Goal: Check status: Check status

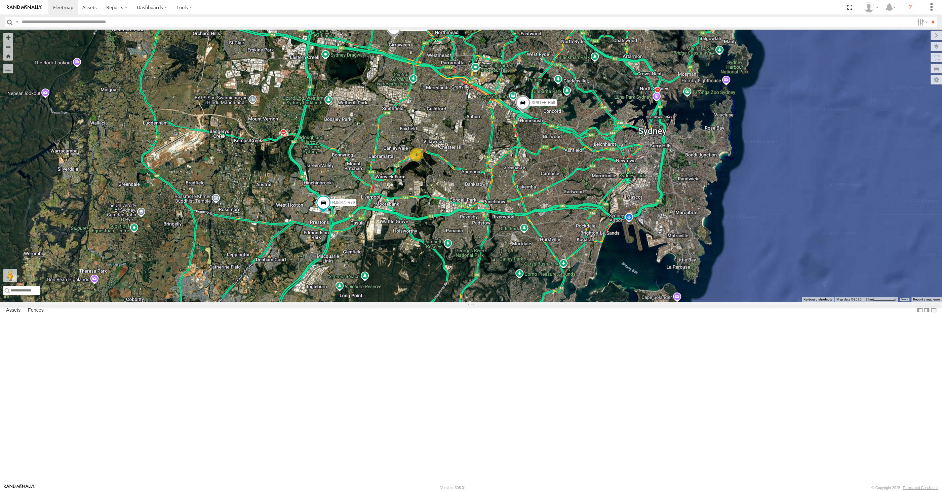
click at [601, 302] on div "XP30JQ-R03 RJ5911-R79 XP81FE-R59 5" at bounding box center [471, 166] width 942 height 272
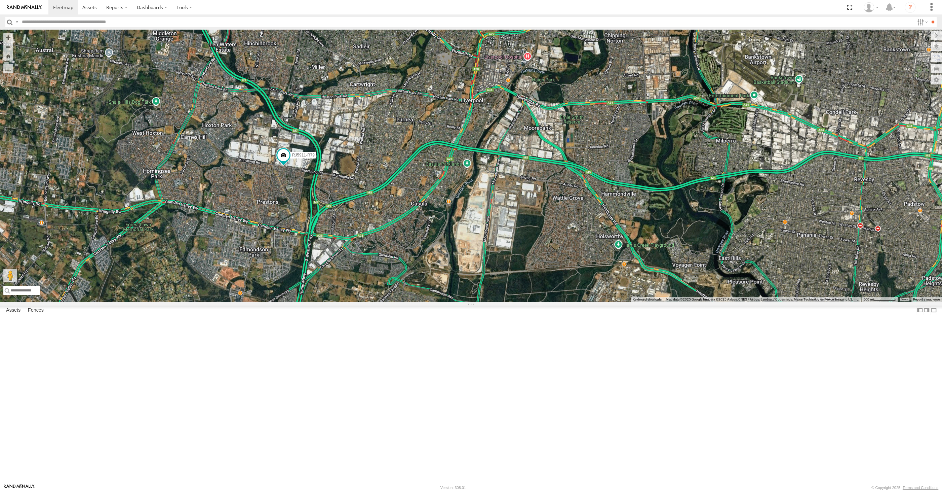
click at [538, 302] on div "XP30JQ-R03 RJ5911-R79 XP81FE-R59 5" at bounding box center [471, 166] width 942 height 272
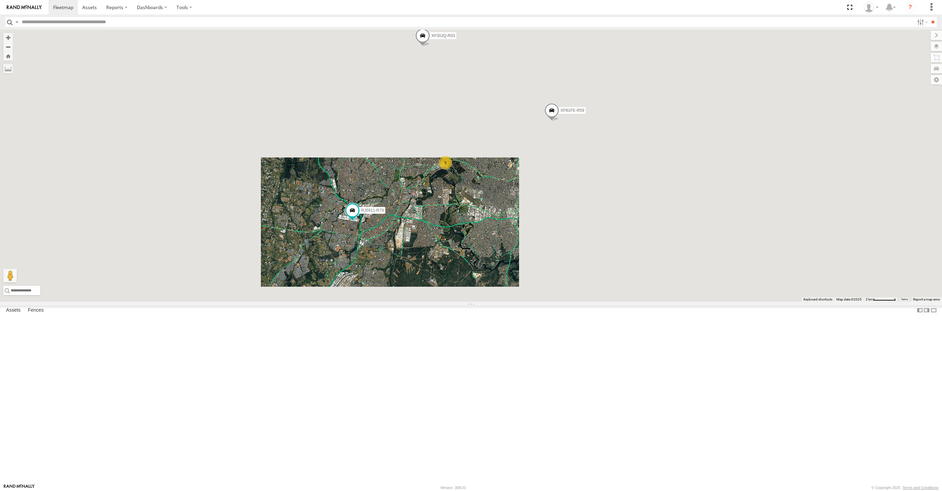
drag, startPoint x: 625, startPoint y: 294, endPoint x: 598, endPoint y: 329, distance: 44.3
click at [598, 302] on div "XP30JQ-R03 RJ5911-R79 XP81FE-R59 5" at bounding box center [471, 166] width 942 height 272
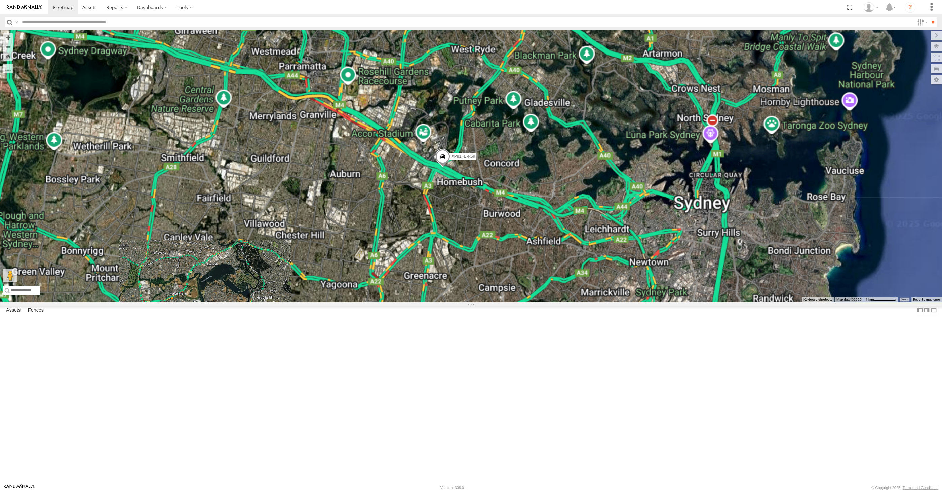
drag, startPoint x: 515, startPoint y: 343, endPoint x: 591, endPoint y: 314, distance: 80.7
click at [591, 302] on div "XP30JQ-R03 RJ5911-R79 XP81FE-R59" at bounding box center [471, 166] width 942 height 272
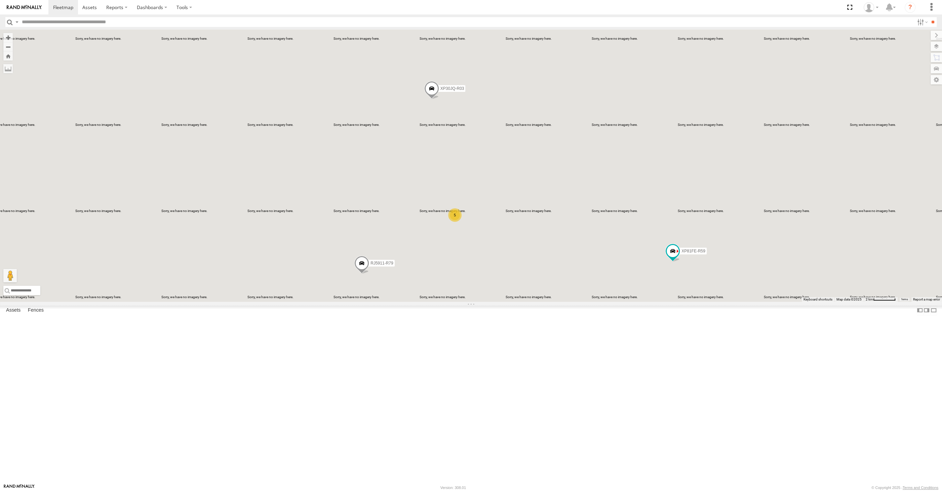
click at [495, 302] on div "XP30JQ-R03 5 RJ5911-R79 XP81FE-R59" at bounding box center [471, 166] width 942 height 272
drag, startPoint x: 440, startPoint y: 394, endPoint x: 451, endPoint y: 386, distance: 13.0
click at [449, 302] on div "XP30JQ-R03 RJ5911-R79 XP81FE-R59 5" at bounding box center [471, 166] width 942 height 272
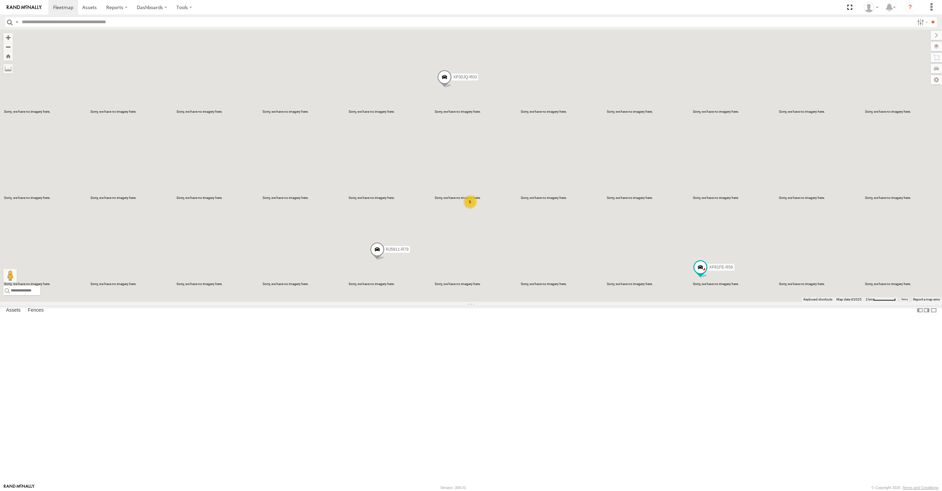
click at [370, 260] on span at bounding box center [377, 251] width 15 height 18
click at [382, 302] on div "XP30JQ-R03 RJ5911-R79 XP81FE-R59 5 RJ5911-R79 All Assets Kurrajong Rd Prestons …" at bounding box center [471, 166] width 942 height 272
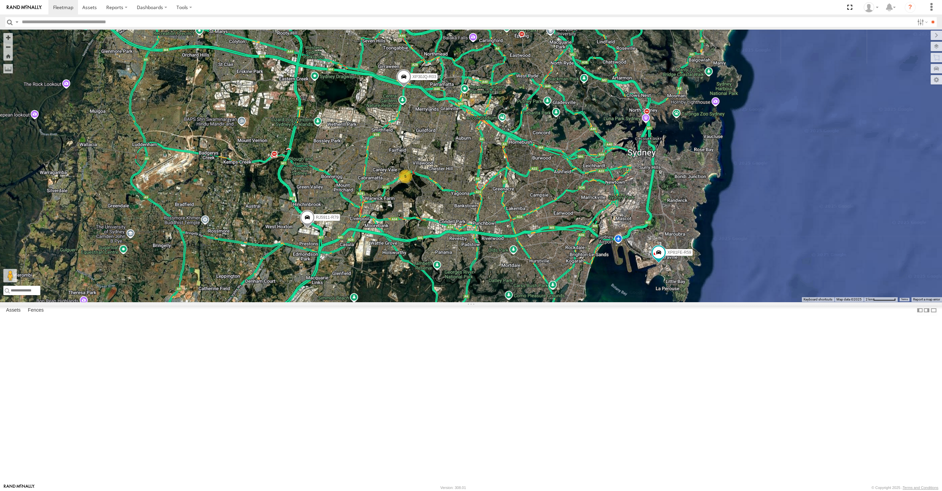
drag, startPoint x: 562, startPoint y: 367, endPoint x: 480, endPoint y: 383, distance: 83.9
click at [480, 302] on div "XP30JQ-R03 RJ5911-R79 XP81FE-R59 5" at bounding box center [471, 166] width 942 height 272
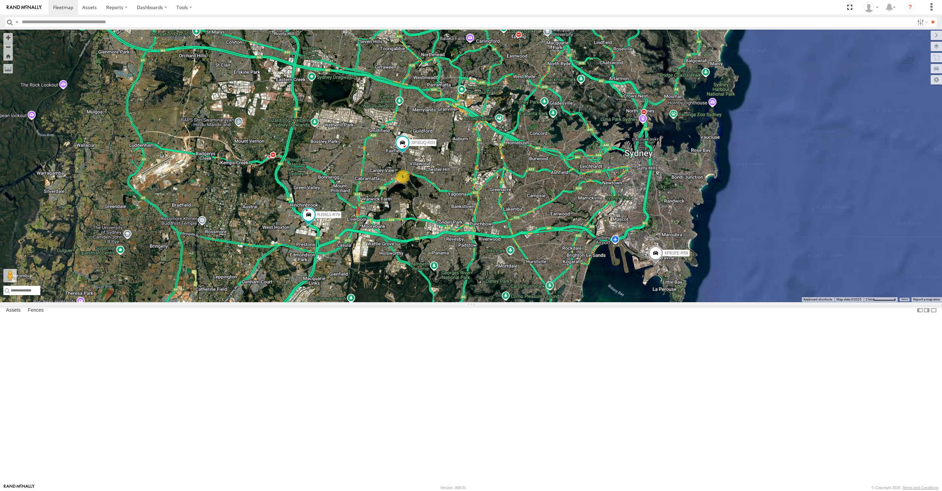
click at [626, 302] on div "XP30JQ-R03 RJ5911-R79 XP81FE-R59 5" at bounding box center [471, 166] width 942 height 272
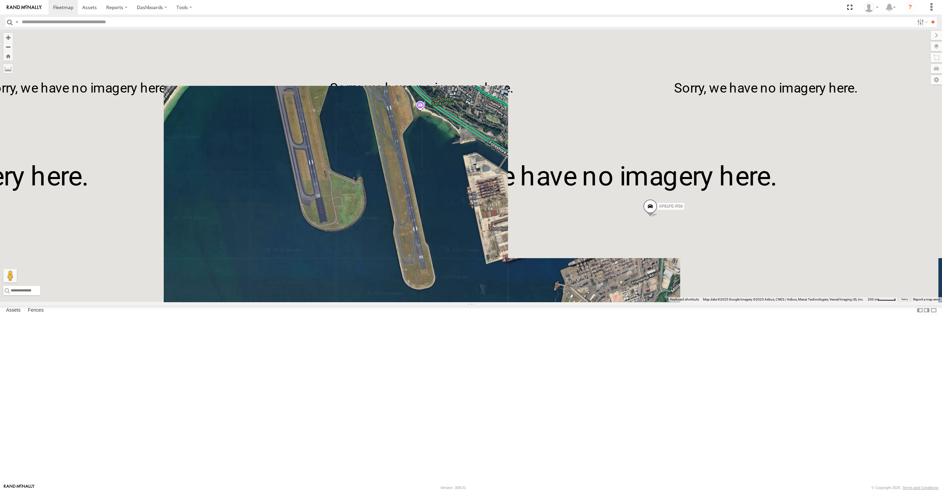
click at [646, 217] on span at bounding box center [650, 208] width 15 height 18
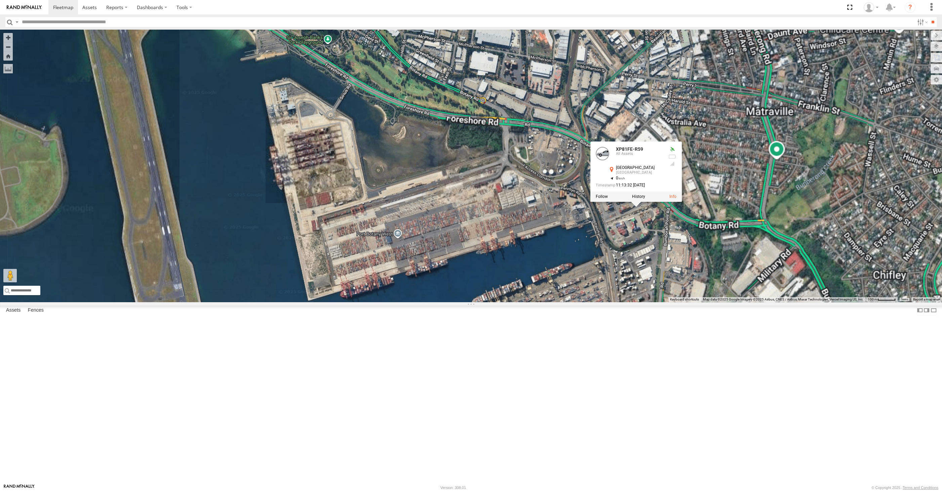
click at [658, 302] on div "XP30JQ-R03 RJ5911-R79 XP81FE-R59 XP81FE-R59 All Assets [GEOGRAPHIC_DATA] -33.96…" at bounding box center [471, 166] width 942 height 272
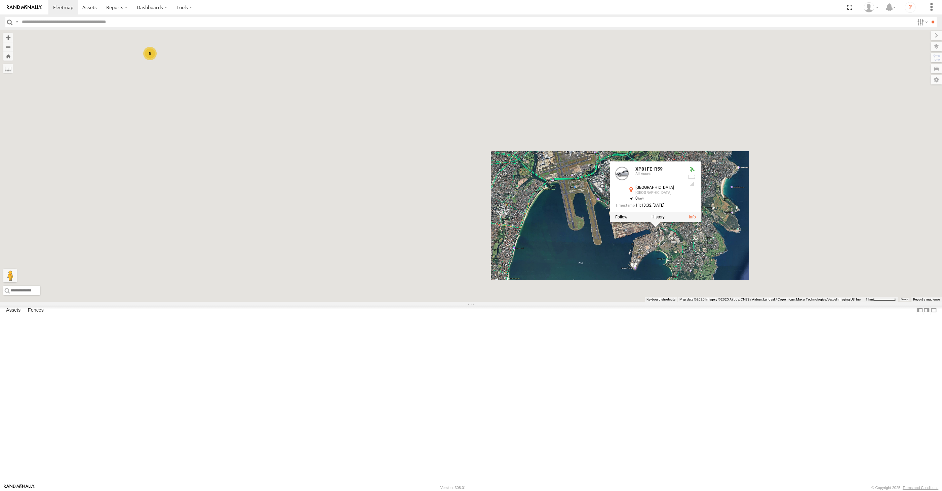
click at [621, 302] on div "XP30JQ-R03 RJ5911-R79 XP81FE-R59 XP81FE-R59 All Assets [GEOGRAPHIC_DATA] -33.96…" at bounding box center [471, 166] width 942 height 272
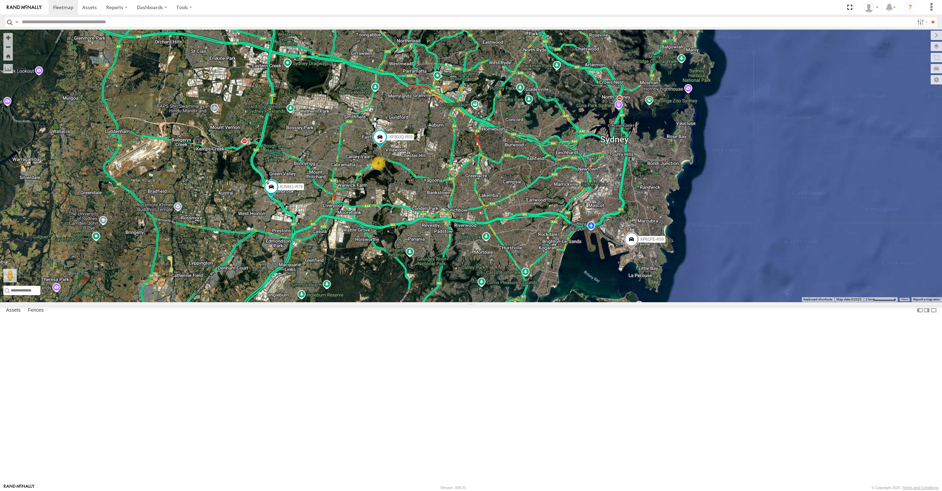
drag, startPoint x: 532, startPoint y: 360, endPoint x: 541, endPoint y: 364, distance: 9.5
click at [541, 302] on div "XP30JQ-R03 RJ5911-R79 XP81FE-R59 5" at bounding box center [471, 166] width 942 height 272
click at [405, 302] on div "6 RJ5911-R79 XP81FE-R59" at bounding box center [471, 166] width 942 height 272
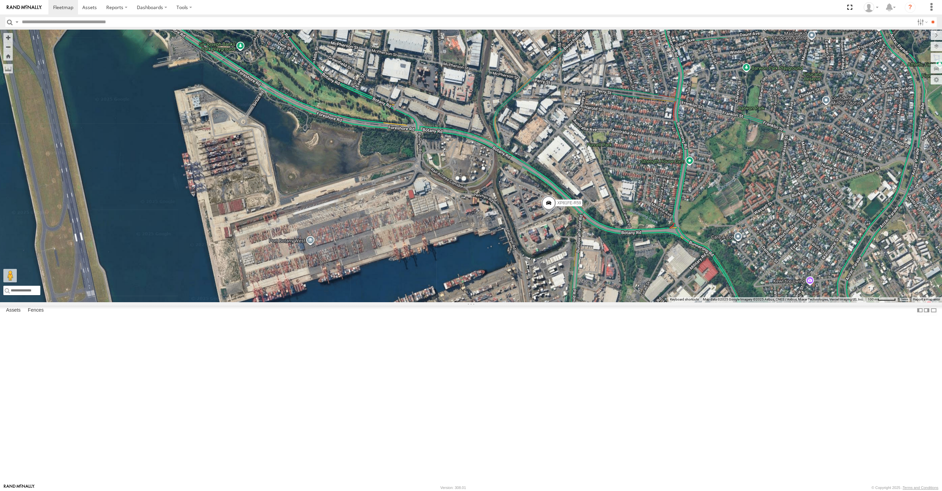
drag, startPoint x: 596, startPoint y: 266, endPoint x: 627, endPoint y: 265, distance: 30.3
click at [619, 264] on div "XP81FE-R59" at bounding box center [471, 166] width 942 height 272
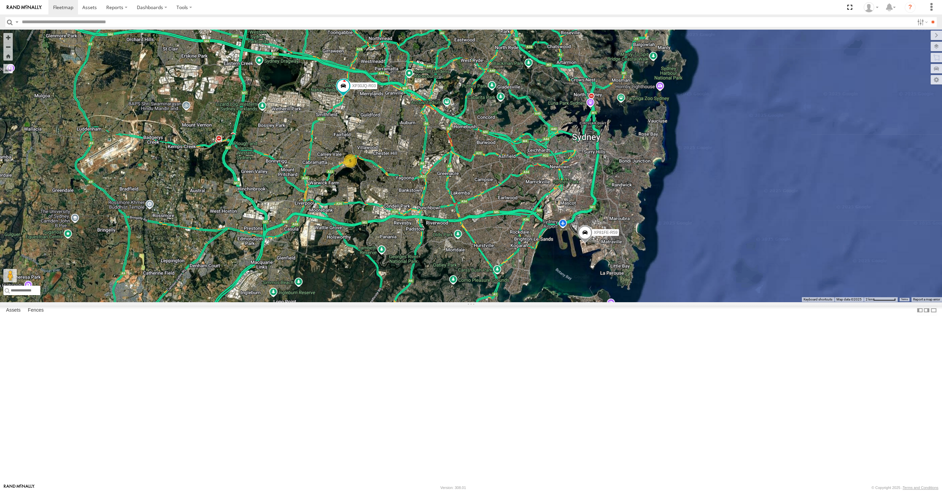
drag, startPoint x: 496, startPoint y: 318, endPoint x: 496, endPoint y: 325, distance: 6.4
click at [496, 302] on div "XP30JQ-R03 RJ5911-R79 XP81FE-R59 5" at bounding box center [471, 166] width 942 height 272
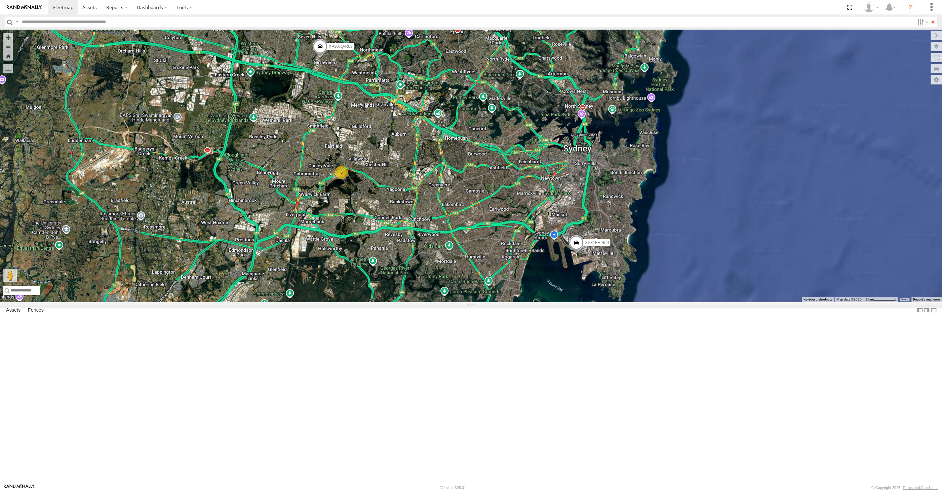
drag, startPoint x: 431, startPoint y: 366, endPoint x: 444, endPoint y: 351, distance: 20.0
click at [444, 302] on div "XP30JQ-R03 RJ5911-R79 XP81FE-R59 5" at bounding box center [471, 166] width 942 height 272
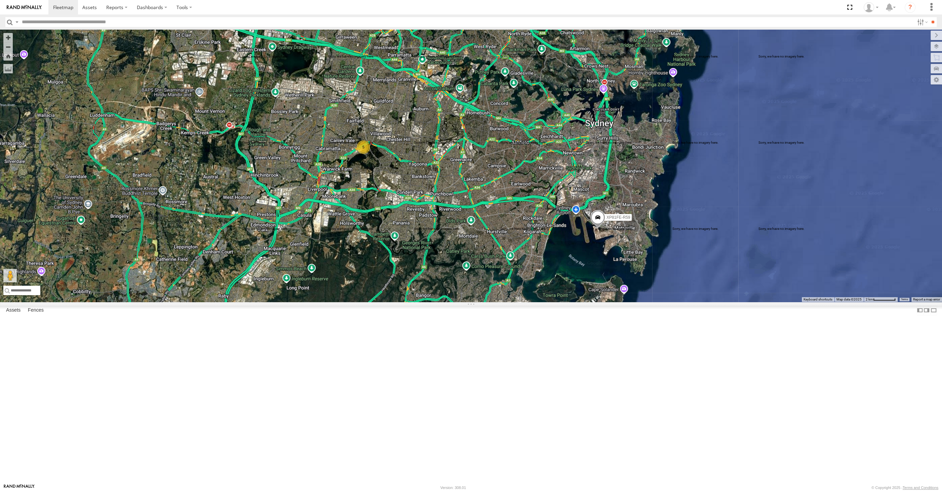
click at [566, 261] on div "XP30JQ-R03 5 RJ5911-R79 XP81FE-R59" at bounding box center [471, 166] width 942 height 272
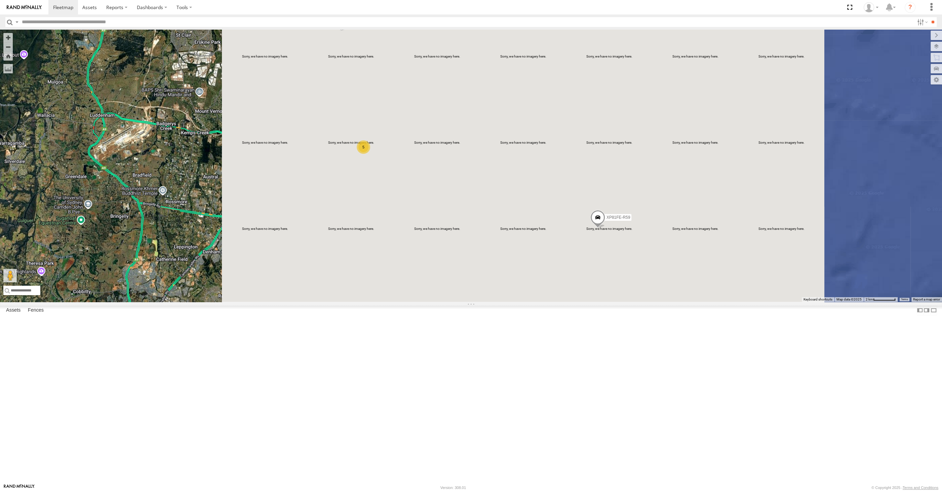
drag, startPoint x: 535, startPoint y: 323, endPoint x: 530, endPoint y: 319, distance: 6.5
click at [532, 302] on div "XP30JQ-R03 5 RJ5911-R79 XP81FE-R59" at bounding box center [471, 166] width 942 height 272
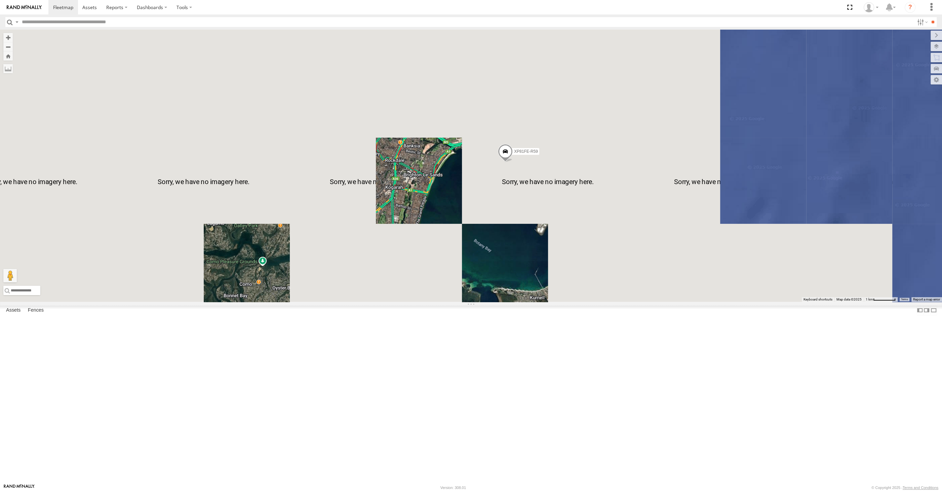
click at [506, 162] on span at bounding box center [505, 153] width 15 height 18
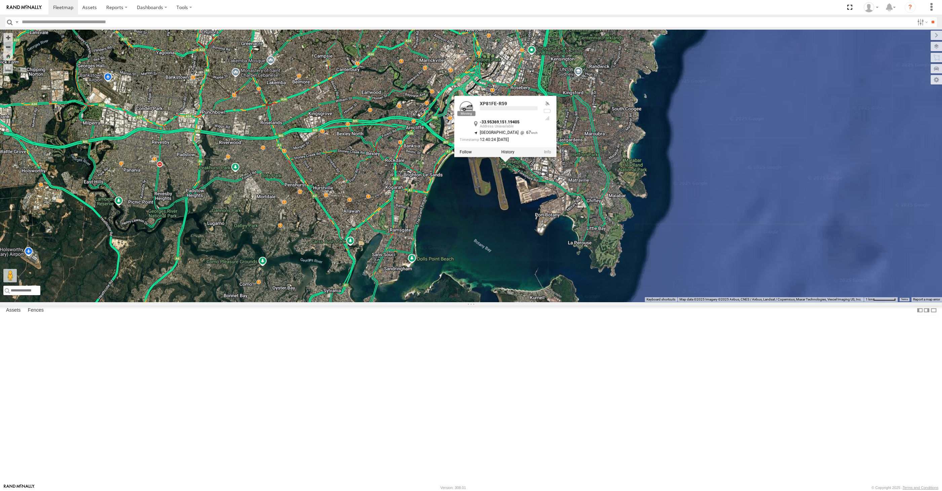
click at [503, 299] on div "XP30JQ-R03 RJ5911-R79 XP81FE-R59 5 XP81FE-R59 -33.95369 , 151.19405 North West …" at bounding box center [471, 166] width 942 height 272
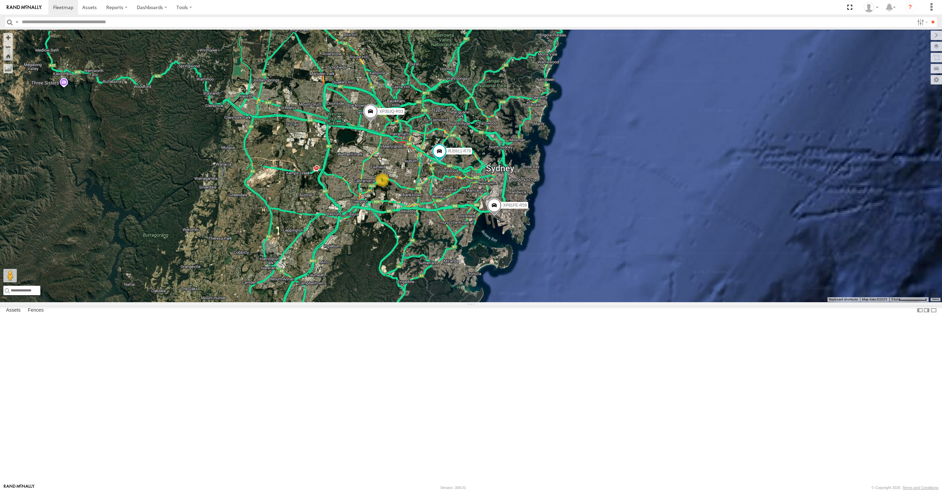
drag, startPoint x: 466, startPoint y: 341, endPoint x: 532, endPoint y: 344, distance: 66.0
click at [518, 302] on div "XP30JQ-R03 RJ5911-R79 XP81FE-R59 5" at bounding box center [471, 166] width 942 height 272
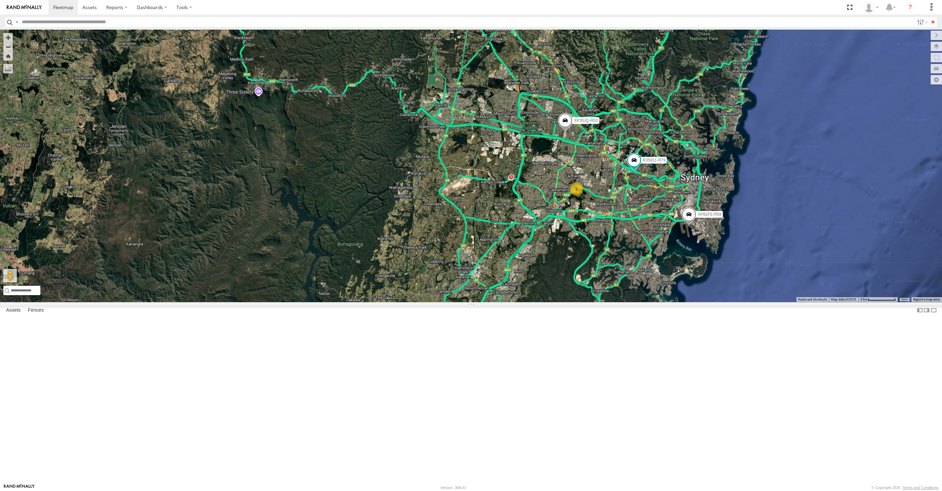
click at [625, 302] on div "XP30JQ-R03 RJ5911-R79 XP81FE-R59 5" at bounding box center [471, 166] width 942 height 272
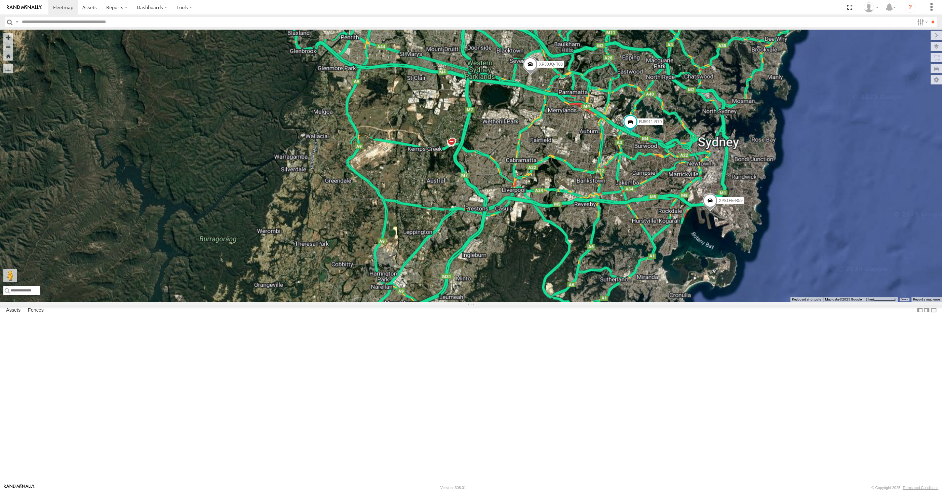
drag, startPoint x: 633, startPoint y: 365, endPoint x: 623, endPoint y: 364, distance: 9.8
click at [626, 302] on div "XP30JQ-R03 RJ5911-R79 XP81FE-R59" at bounding box center [471, 166] width 942 height 272
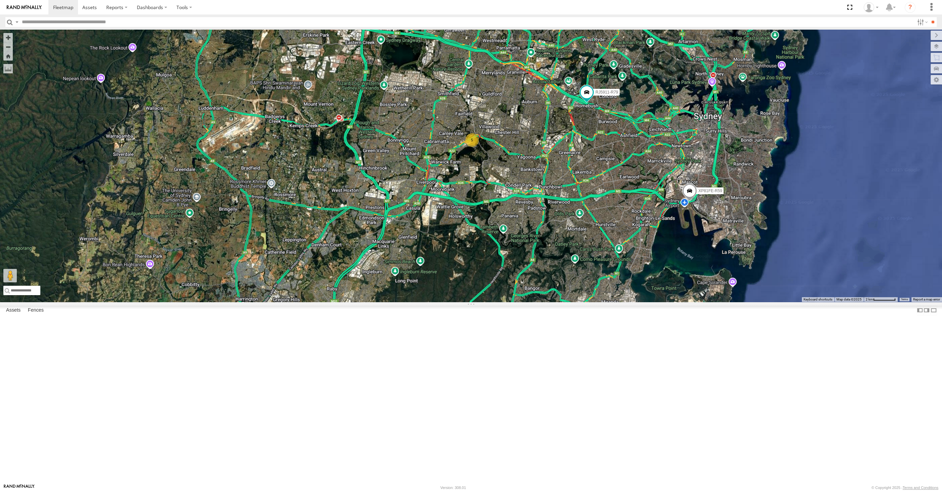
click at [617, 302] on div "XP30JQ-R03 RJ5911-R79 XP81FE-R59 5" at bounding box center [471, 166] width 942 height 272
click at [564, 302] on div "XP30JQ-R03 RJ5911-R79 XP81FE-R59 5" at bounding box center [471, 166] width 942 height 272
drag, startPoint x: 604, startPoint y: 331, endPoint x: 506, endPoint y: 379, distance: 109.2
click at [506, 302] on div "XP30JQ-R03 RJ5911-R79 XP81FE-R59 5" at bounding box center [471, 166] width 942 height 272
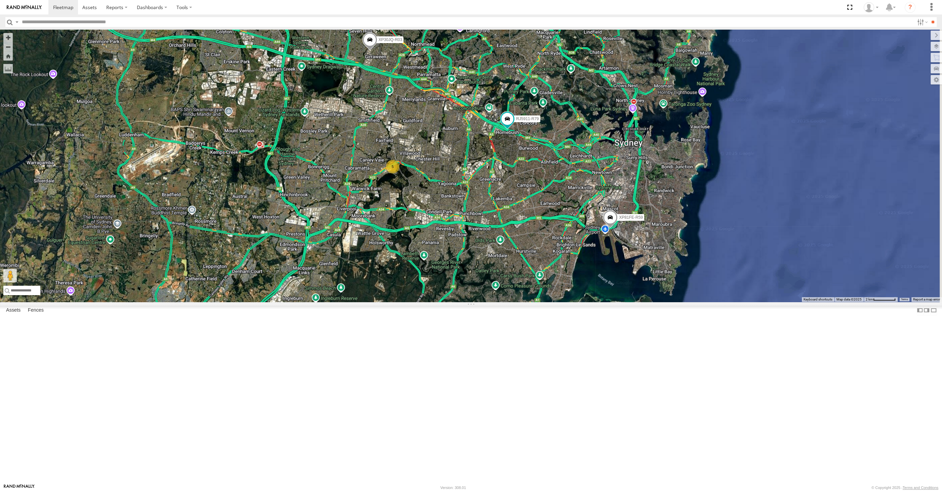
drag, startPoint x: 611, startPoint y: 331, endPoint x: 532, endPoint y: 358, distance: 83.7
click at [532, 302] on div "XP30JQ-R03 RJ5911-R79 XP81FE-R59 5" at bounding box center [471, 166] width 942 height 272
click at [572, 302] on div "XP30JQ-R03 RJ5911-R79 XP81FE-R59 5" at bounding box center [471, 166] width 942 height 272
drag, startPoint x: 646, startPoint y: 356, endPoint x: 647, endPoint y: 353, distance: 3.9
click at [646, 302] on div "XP30JQ-R03 RJ5911-R79 XP81FE-R59 5" at bounding box center [471, 166] width 942 height 272
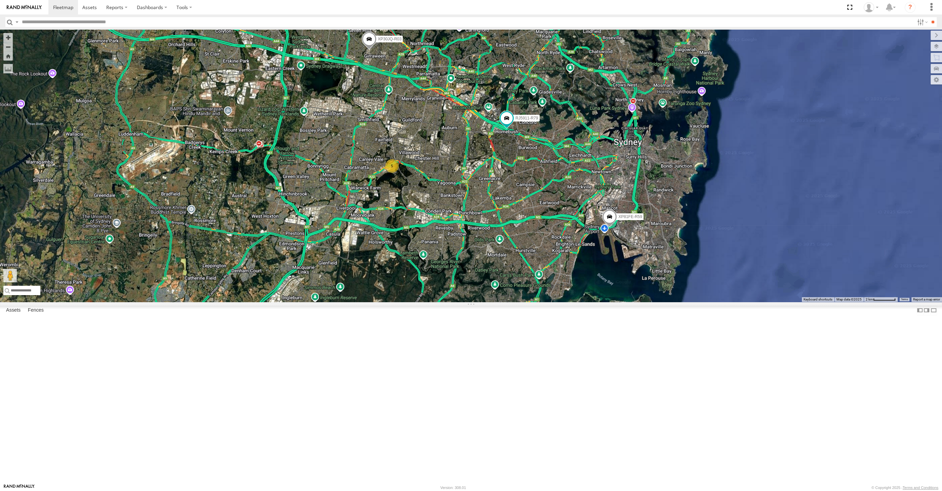
drag, startPoint x: 647, startPoint y: 367, endPoint x: 643, endPoint y: 334, distance: 33.1
click at [643, 302] on div "XP30JQ-R03 RJ5911-R79 XP81FE-R59 5" at bounding box center [471, 166] width 942 height 272
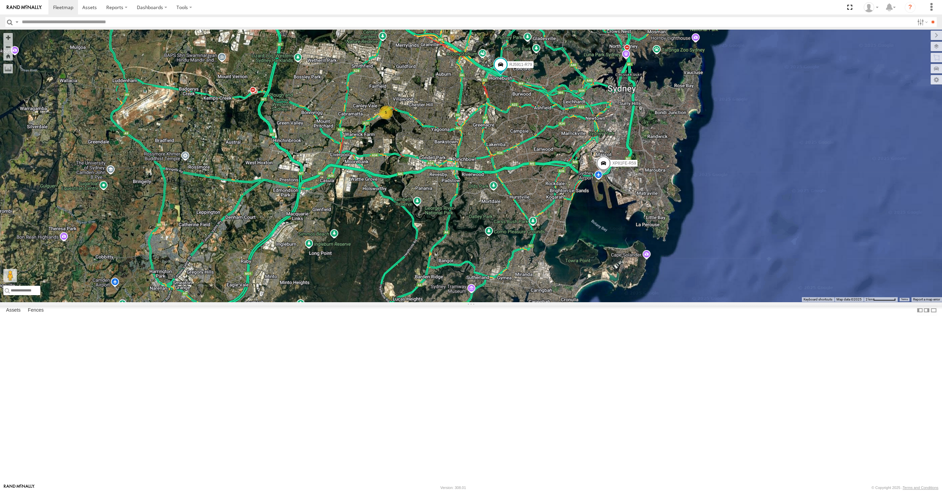
drag, startPoint x: 639, startPoint y: 347, endPoint x: 624, endPoint y: 361, distance: 20.7
click at [625, 302] on div "XP30JQ-R03 RJ5911-R79 XP81FE-R59 5" at bounding box center [471, 166] width 942 height 272
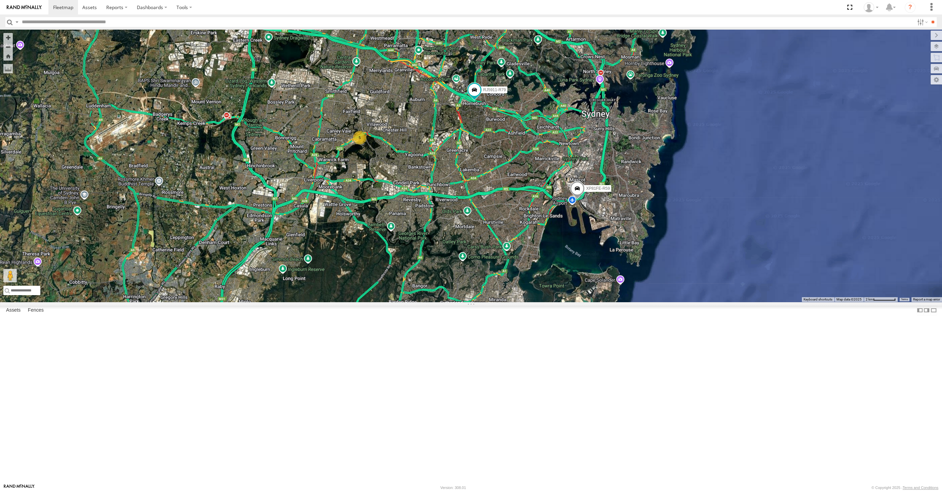
drag, startPoint x: 623, startPoint y: 350, endPoint x: 613, endPoint y: 361, distance: 15.2
click at [613, 302] on div "XP30JQ-R03 RJ5911-R79 XP81FE-R59 5" at bounding box center [471, 166] width 942 height 272
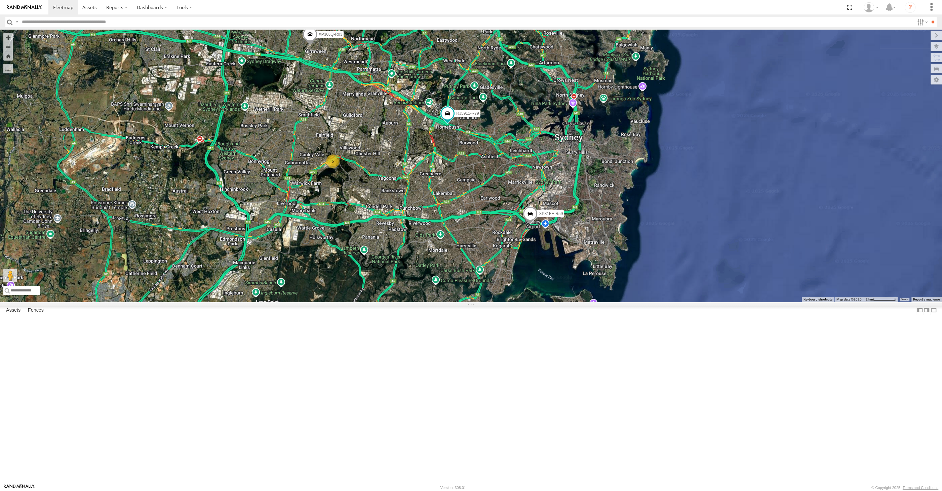
drag, startPoint x: 521, startPoint y: 344, endPoint x: 513, endPoint y: 349, distance: 9.8
click at [513, 302] on div "XP30JQ-R03 RJ5911-R79 XP81FE-R59 5" at bounding box center [471, 166] width 942 height 272
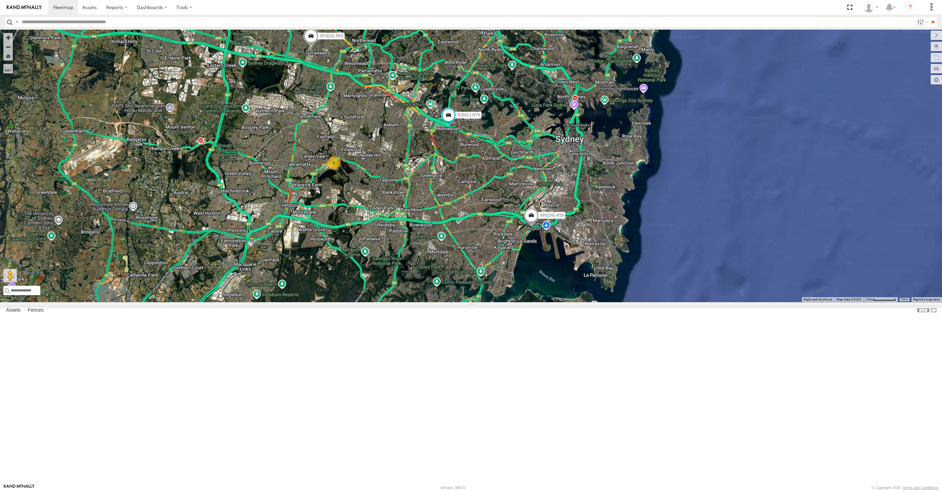
drag, startPoint x: 532, startPoint y: 346, endPoint x: 538, endPoint y: 345, distance: 5.4
click at [538, 302] on div "XP30JQ-R03 RJ5911-R79 XP81FE-R59 5" at bounding box center [471, 166] width 942 height 272
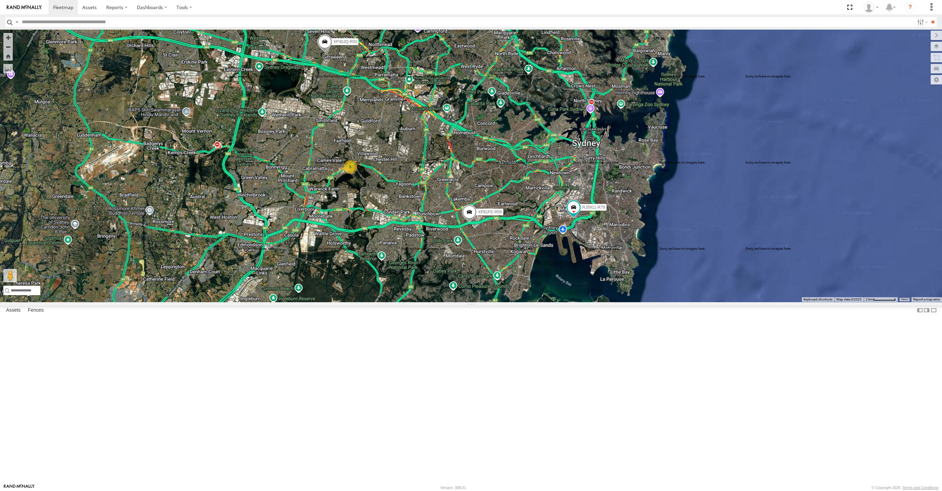
drag, startPoint x: 560, startPoint y: 383, endPoint x: 578, endPoint y: 389, distance: 19.0
click at [577, 302] on div "XP30JQ-R03 RJ5911-R79 XP81FE-R59 5" at bounding box center [471, 166] width 942 height 272
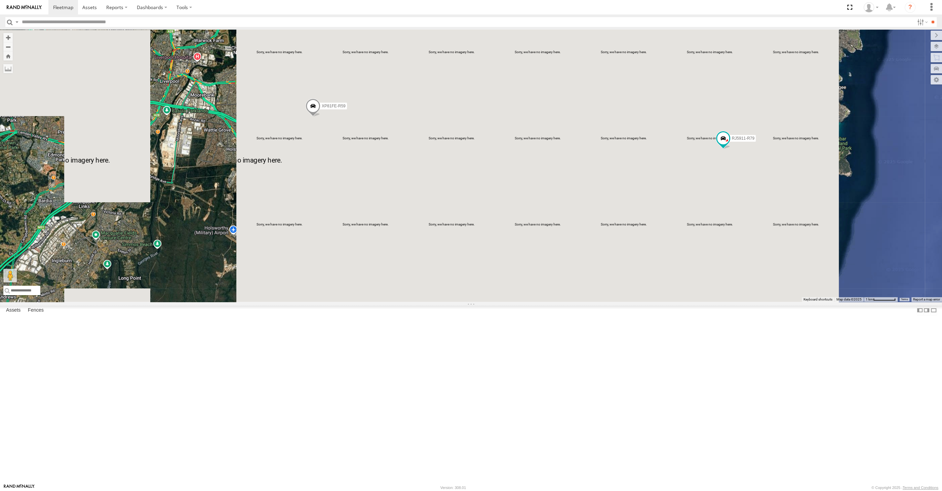
click at [449, 302] on div "XP30JQ-R03 RJ5911-R79 XP81FE-R59 5" at bounding box center [471, 166] width 942 height 272
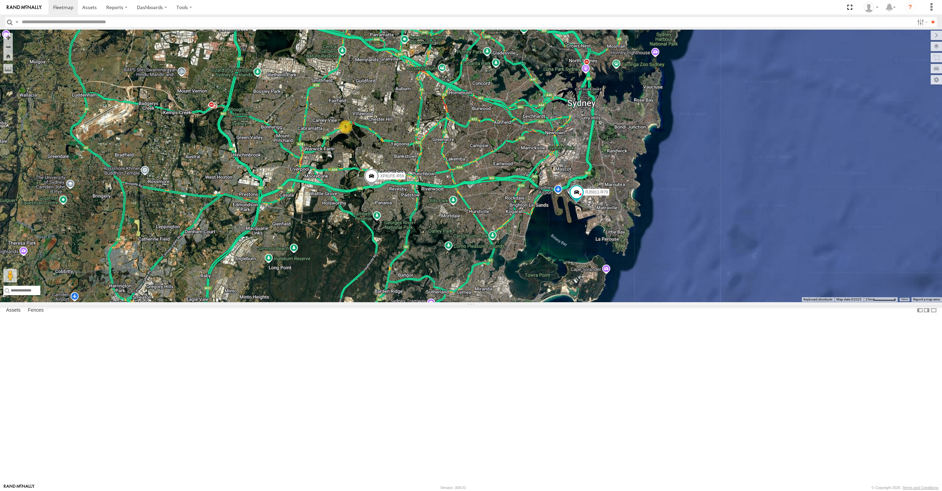
drag, startPoint x: 442, startPoint y: 332, endPoint x: 431, endPoint y: 347, distance: 17.5
click at [431, 302] on div "XP30JQ-R03 RJ5911-R79 XP81FE-R59 5" at bounding box center [471, 166] width 942 height 272
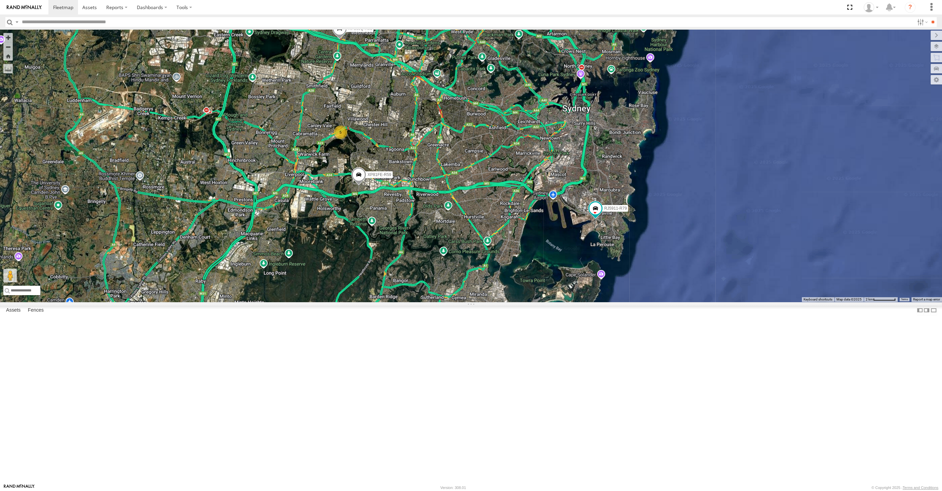
click at [339, 39] on span at bounding box center [339, 30] width 15 height 18
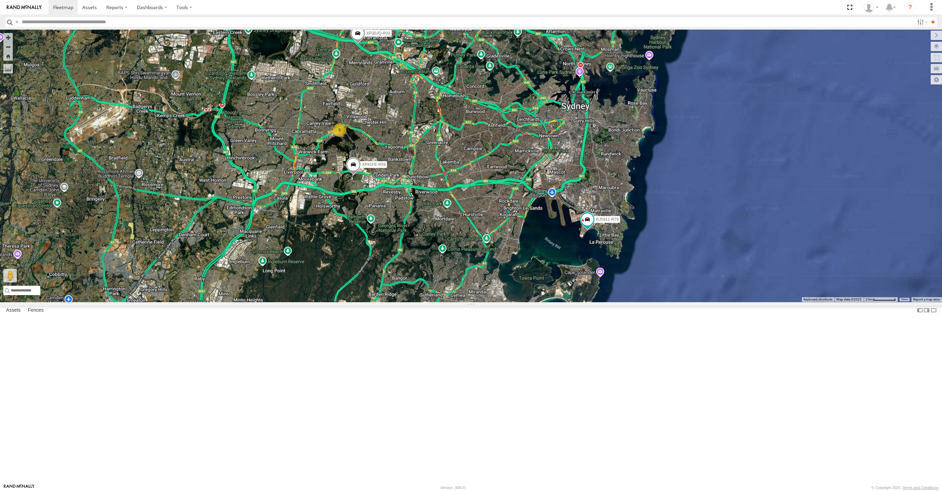
drag, startPoint x: 496, startPoint y: 309, endPoint x: 493, endPoint y: 321, distance: 12.8
click at [493, 302] on div "XP30JQ-R03 RJ5911-R79 XP81FE-R59 5" at bounding box center [471, 166] width 942 height 272
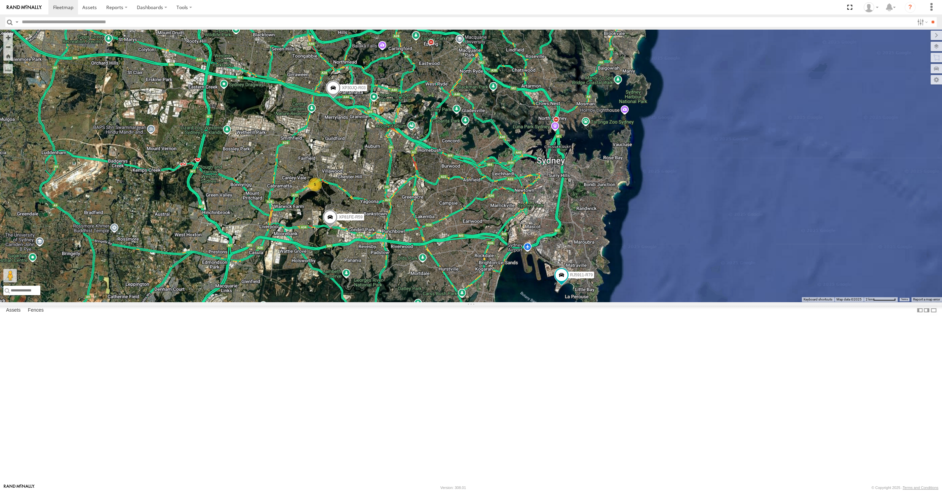
drag, startPoint x: 441, startPoint y: 312, endPoint x: 424, endPoint y: 348, distance: 40.5
click at [424, 302] on div "XP30JQ-R03 RJ5911-R79 XP81FE-R59 5" at bounding box center [471, 166] width 942 height 272
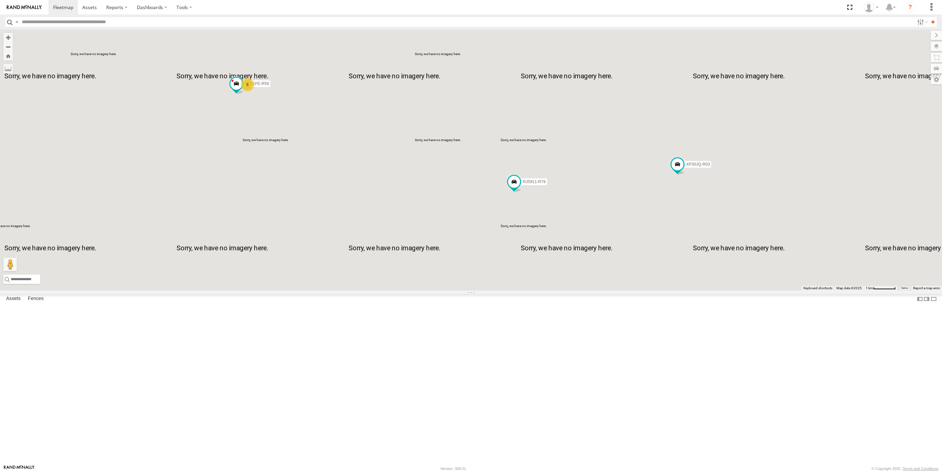
drag, startPoint x: 451, startPoint y: 341, endPoint x: 500, endPoint y: 345, distance: 49.3
click at [500, 291] on div "XP30JQ-R03 RJ5911-R79 5 XP81FE-R59" at bounding box center [471, 160] width 942 height 261
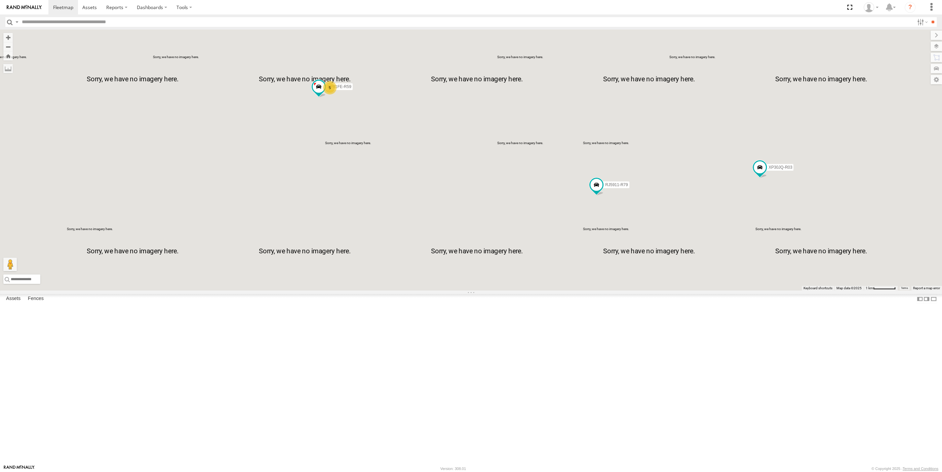
click at [605, 291] on div "XP30JQ-R03 RJ5911-R79 5 XP81FE-R59" at bounding box center [471, 160] width 942 height 261
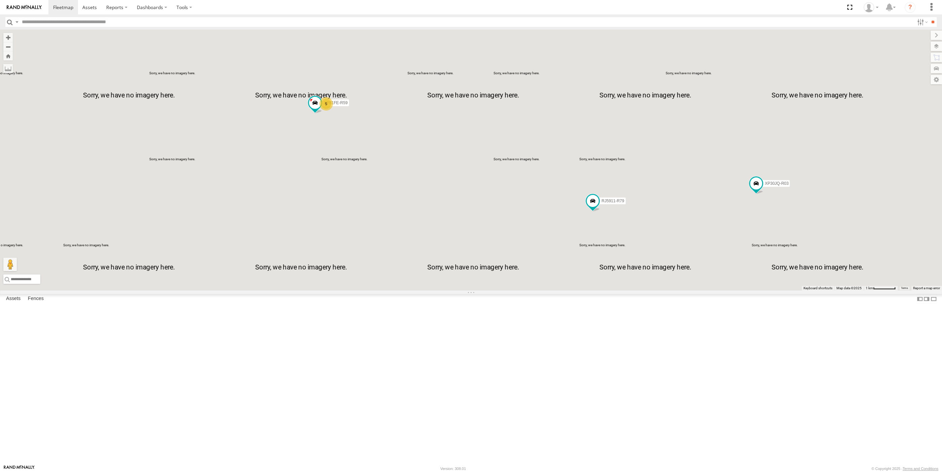
click at [582, 291] on div "XP30JQ-R03 RJ5911-R79 5 XP81FE-R59" at bounding box center [471, 160] width 942 height 261
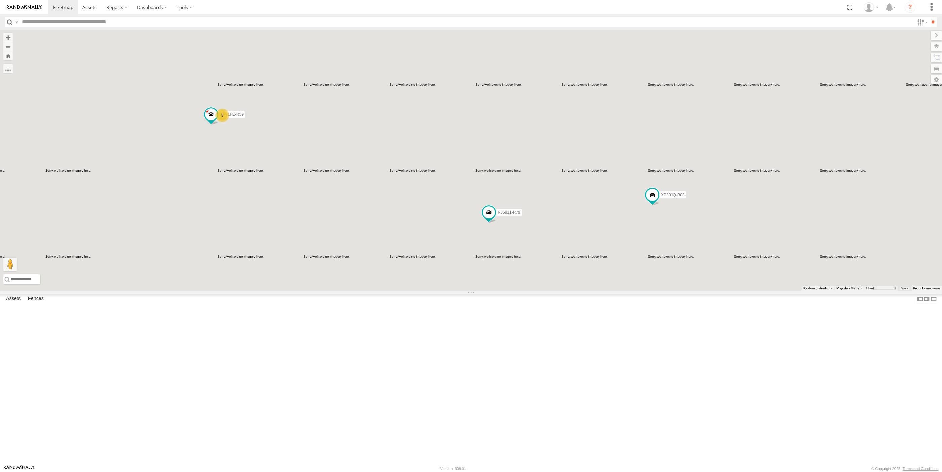
click at [564, 291] on div "XP30JQ-R03 RJ5911-R79 XP81FE-R59 5" at bounding box center [471, 160] width 942 height 261
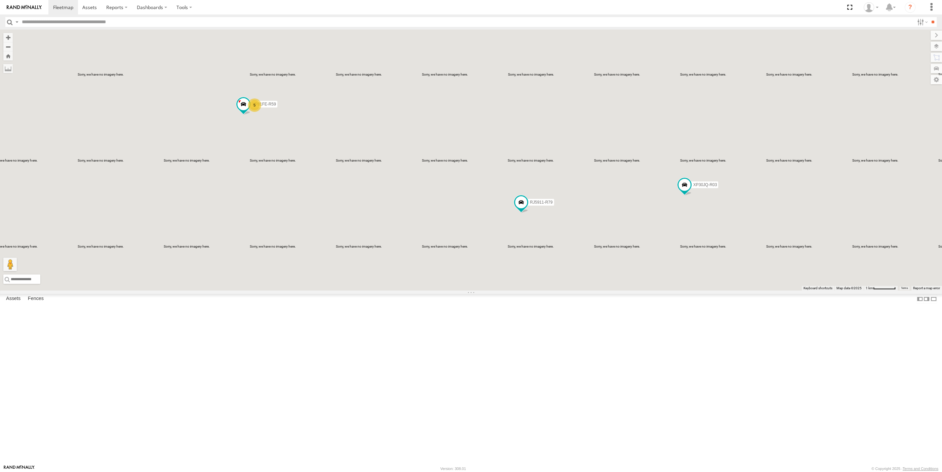
drag, startPoint x: 558, startPoint y: 339, endPoint x: 566, endPoint y: 339, distance: 8.1
click at [566, 291] on div "XP30JQ-R03 RJ5911-R79 XP81FE-R59 5" at bounding box center [471, 160] width 942 height 261
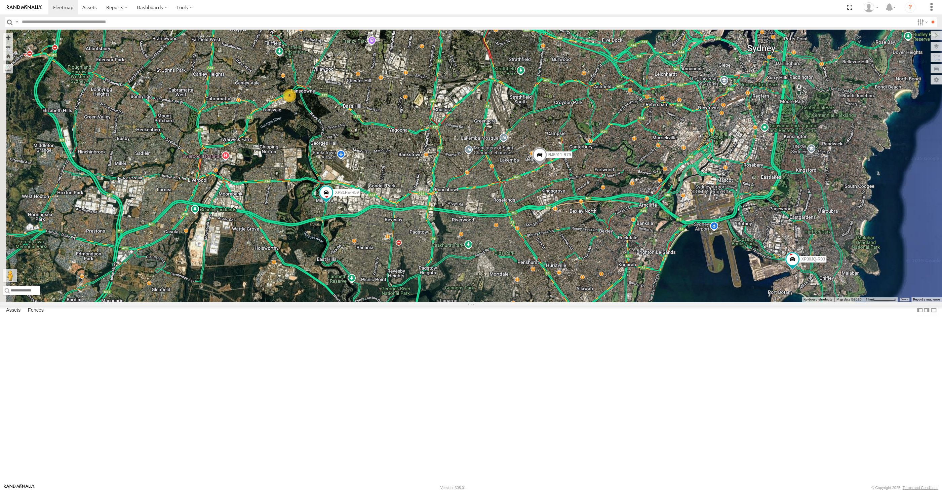
drag, startPoint x: 571, startPoint y: 325, endPoint x: 583, endPoint y: 318, distance: 13.7
click at [583, 302] on div "XP30JQ-R03 5 RJ5911-R79 XP81FE-R59" at bounding box center [471, 166] width 942 height 272
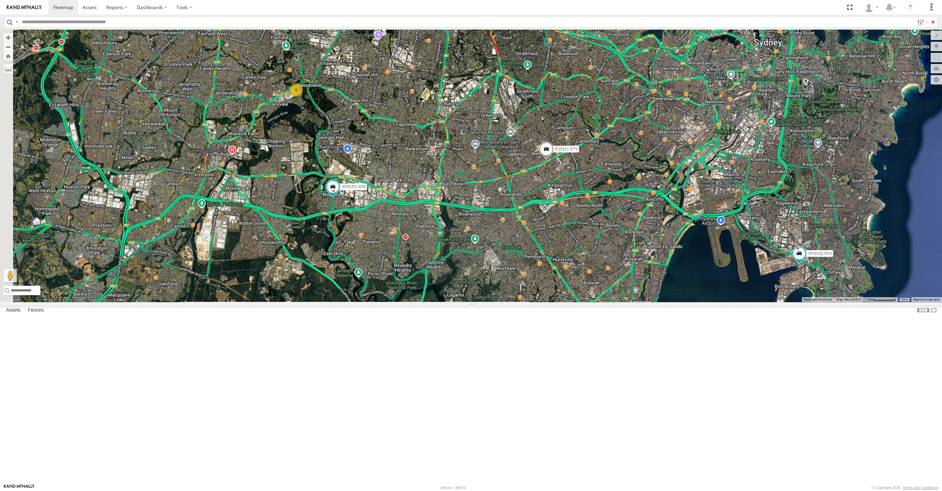
drag, startPoint x: 618, startPoint y: 339, endPoint x: 604, endPoint y: 344, distance: 14.3
click at [604, 302] on div "XP30JQ-R03 5 RJ5911-R79 XP81FE-R59" at bounding box center [471, 166] width 942 height 272
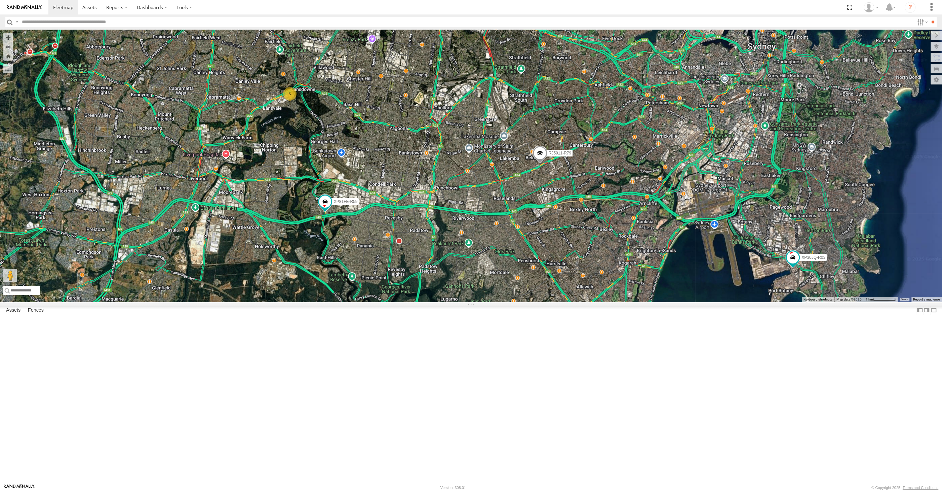
click at [474, 302] on div "XP30JQ-R03 5 RJ5911-R79 XP81FE-R59" at bounding box center [471, 166] width 942 height 272
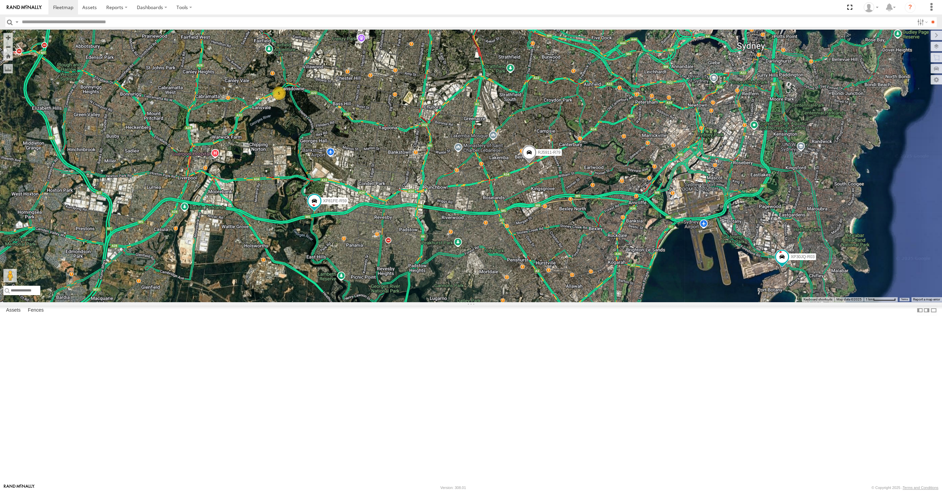
drag, startPoint x: 520, startPoint y: 344, endPoint x: 508, endPoint y: 342, distance: 12.2
click at [512, 302] on div "XP30JQ-R03 5 RJ5911-R79 XP81FE-R59" at bounding box center [471, 166] width 942 height 272
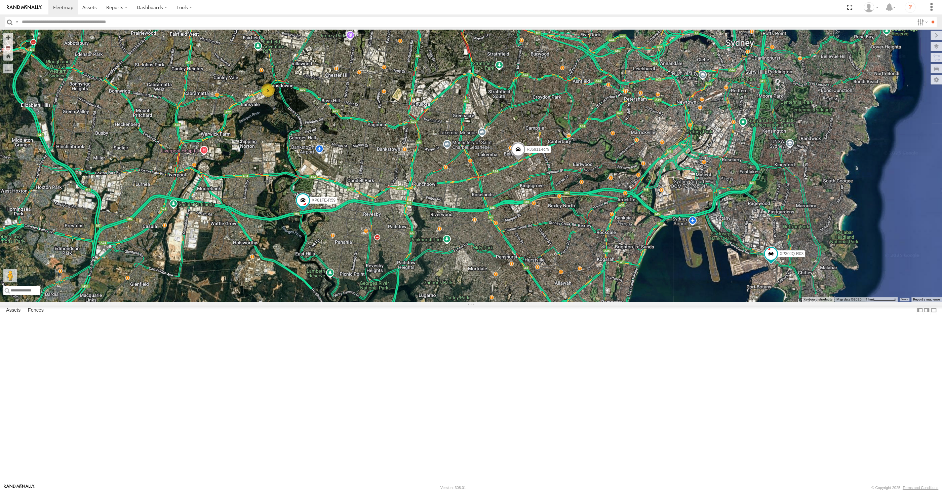
click at [690, 302] on div "XP30JQ-R03 5 RJ5911-R79 XP81FE-R59" at bounding box center [471, 166] width 942 height 272
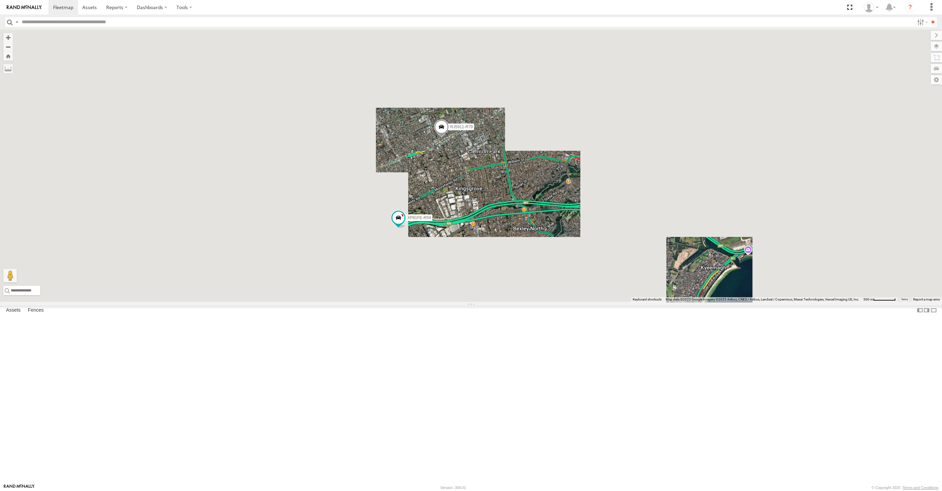
drag, startPoint x: 502, startPoint y: 363, endPoint x: 499, endPoint y: 332, distance: 30.8
click at [500, 302] on div "XP30JQ-R03 RJ5911-R79 XP81FE-R59" at bounding box center [471, 166] width 942 height 272
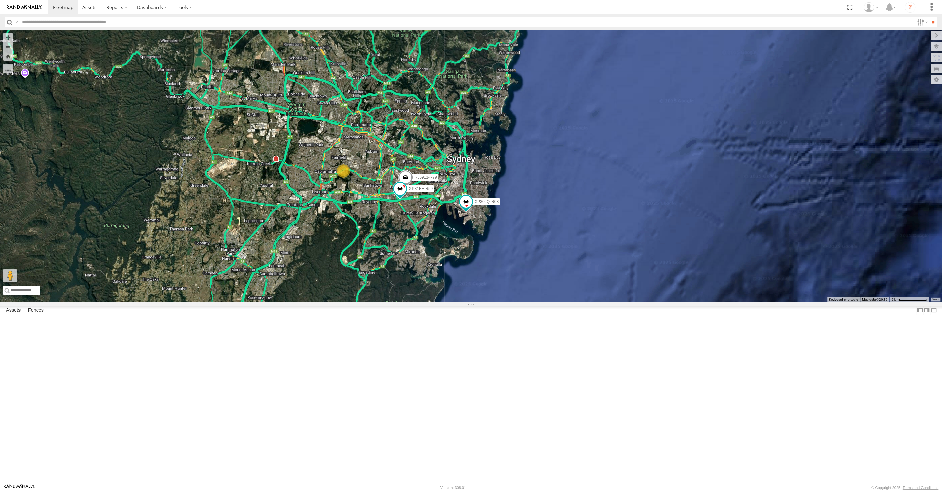
drag, startPoint x: 462, startPoint y: 325, endPoint x: 470, endPoint y: 319, distance: 9.9
click at [470, 302] on div "XP30JQ-R03 RJ5911-R79 XP81FE-R59 5" at bounding box center [471, 166] width 942 height 272
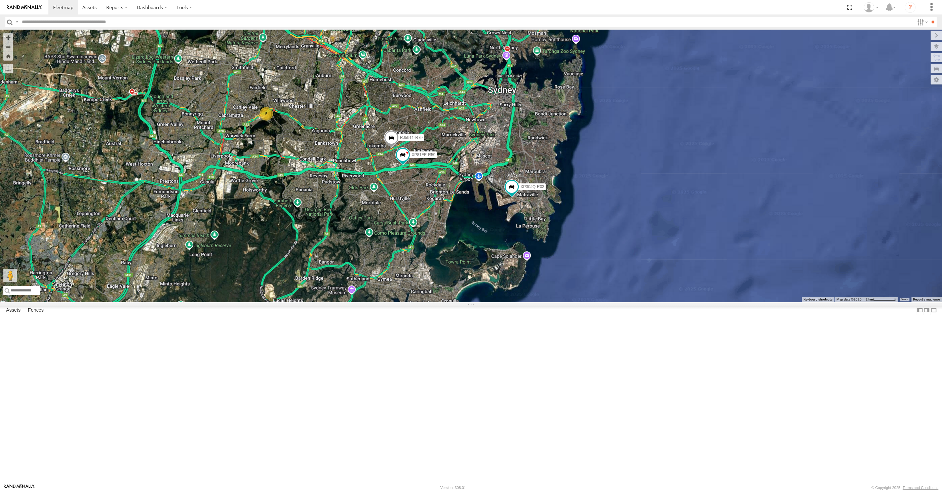
drag, startPoint x: 404, startPoint y: 295, endPoint x: 406, endPoint y: 299, distance: 3.8
click at [406, 297] on div "XP30JQ-R03 RJ5911-R79 XP81FE-R59 5" at bounding box center [471, 166] width 942 height 272
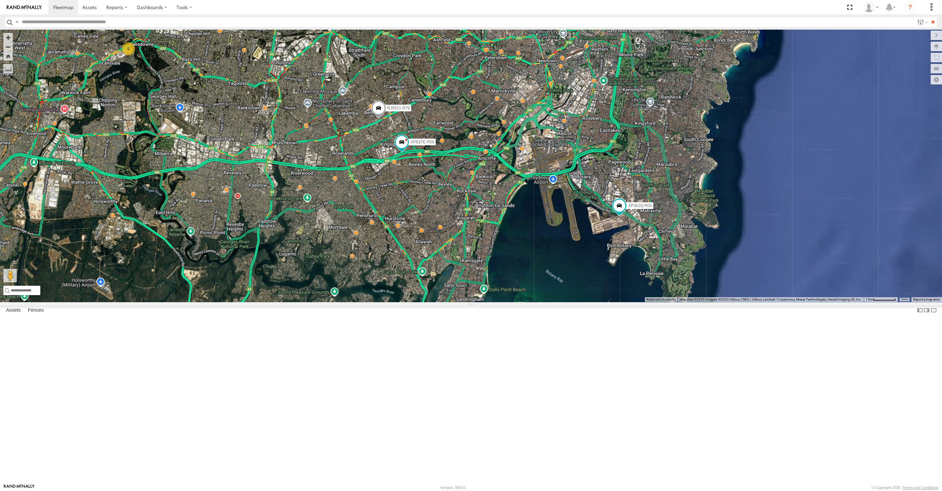
drag, startPoint x: 430, startPoint y: 296, endPoint x: 440, endPoint y: 301, distance: 10.8
click at [440, 301] on div "XP30JQ-R03 RJ5911-R79 XP81FE-R59 5" at bounding box center [471, 166] width 942 height 272
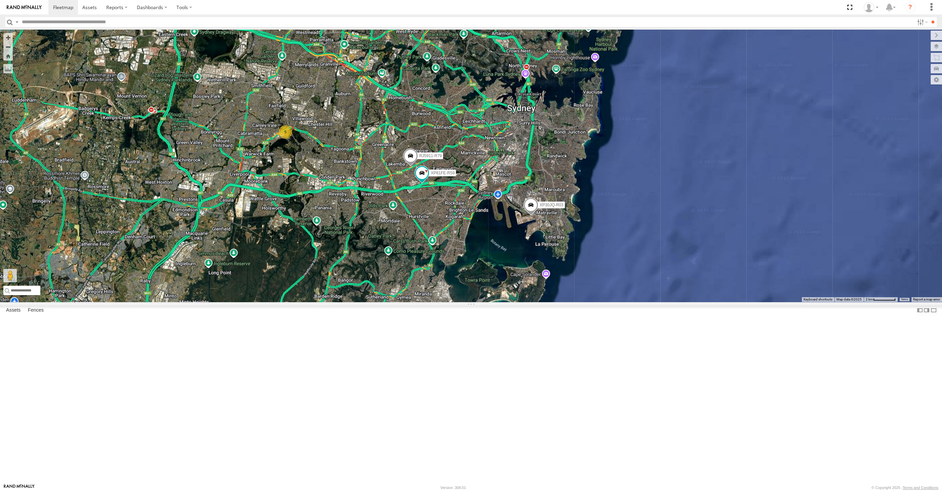
click at [512, 289] on div "XP30JQ-R03 5 RJ5911-R79 XP81FE-R59" at bounding box center [471, 166] width 942 height 272
click at [709, 248] on div "XP30JQ-R03 5 RJ5911-R79 XP81FE-R59" at bounding box center [471, 166] width 942 height 272
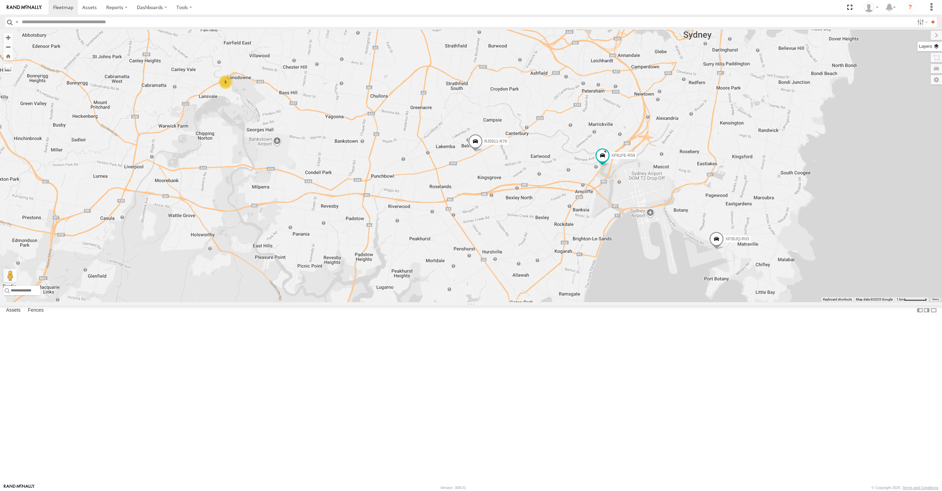
click at [937, 47] on label at bounding box center [929, 46] width 25 height 9
click at [0, 0] on span "Satellite + Roadmap" at bounding box center [0, 0] width 0 height 0
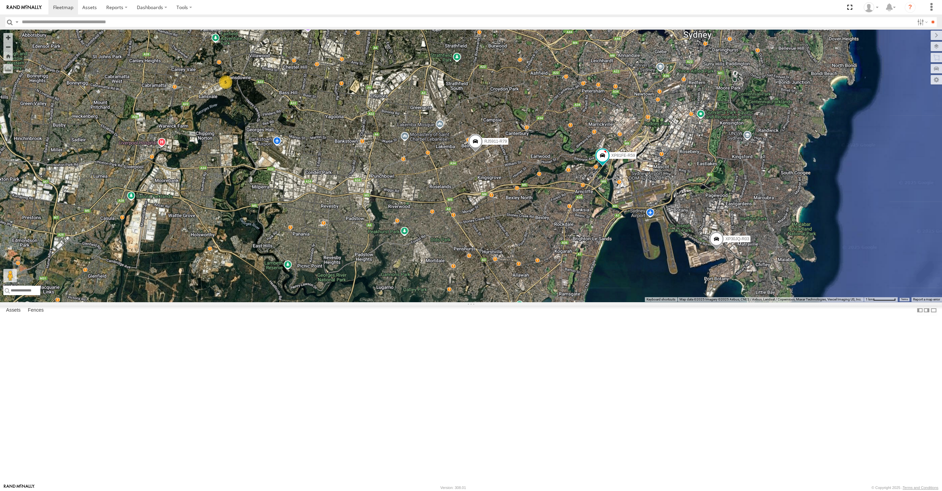
click at [0, 0] on span "Traffic" at bounding box center [0, 0] width 0 height 0
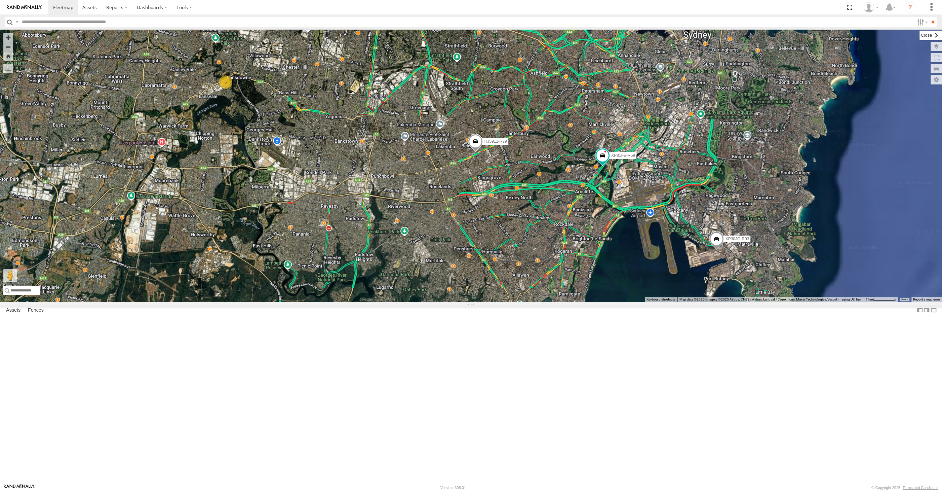
click at [919, 37] on label at bounding box center [930, 35] width 23 height 9
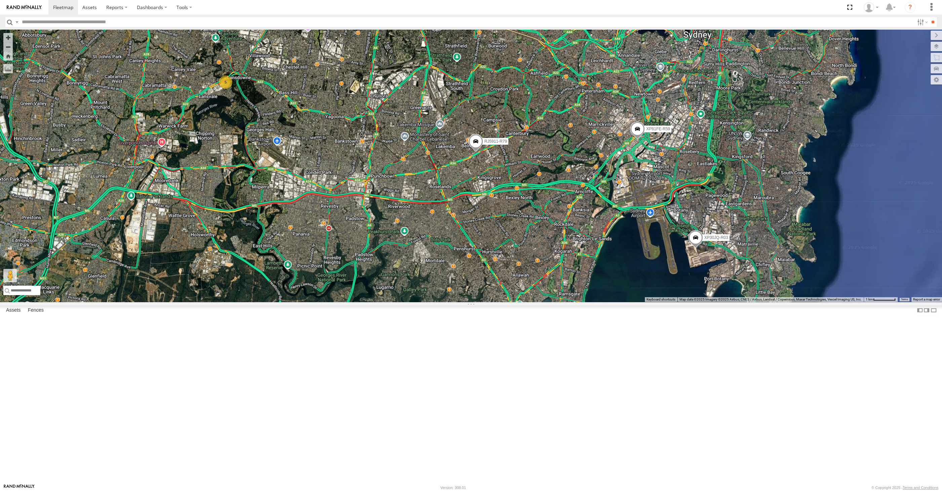
click at [495, 302] on div "XP30JQ-R03 5 RJ5911-R79 XP81FE-R59" at bounding box center [471, 166] width 942 height 272
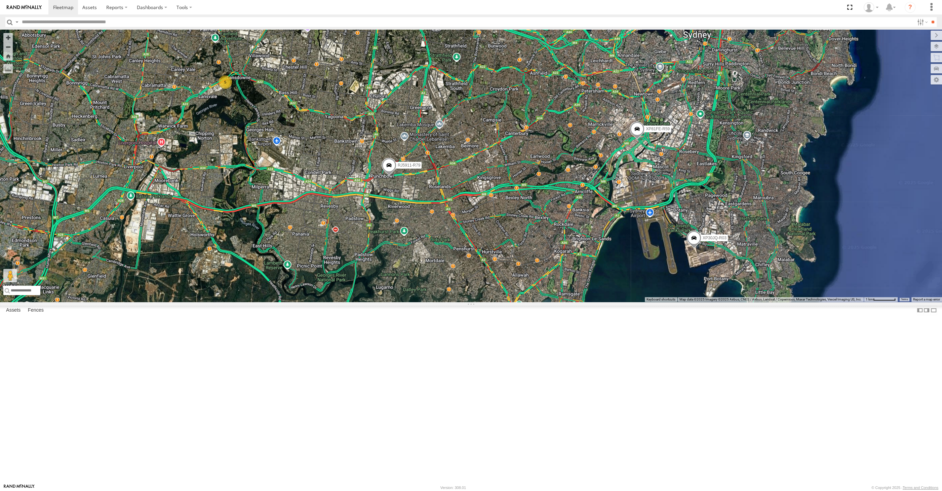
click at [389, 175] on span at bounding box center [389, 166] width 15 height 18
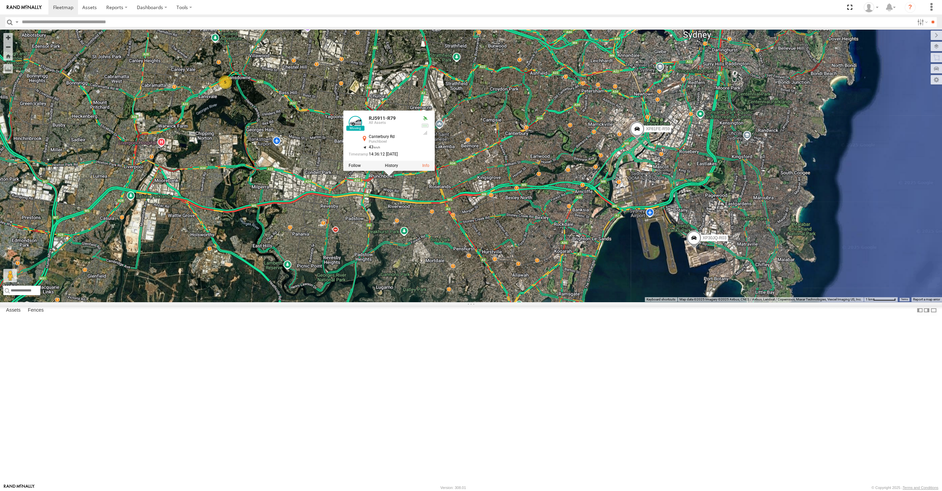
click at [408, 291] on div "XP30JQ-R03 RJ5911-R79 XP81FE-R59 5 RJ5911-R79 All Assets Canterbury Rd Punchbow…" at bounding box center [471, 166] width 942 height 272
click at [402, 302] on div "XP30JQ-R03 RJ5911-R79 XP81FE-R59 5 RJ5911-R79 All Assets Canterbury Rd Punchbow…" at bounding box center [471, 166] width 942 height 272
click at [327, 302] on div "XP30JQ-R03 RJ5911-R79 XP81FE-R59 5 RJ5911-R79 All Assets Canterbury Rd Punchbow…" at bounding box center [471, 166] width 942 height 272
click at [367, 302] on div "XP30JQ-R03 RJ5911-R79 XP81FE-R59 5 RJ5911-R79 All Assets Canterbury Rd Punchbow…" at bounding box center [471, 166] width 942 height 272
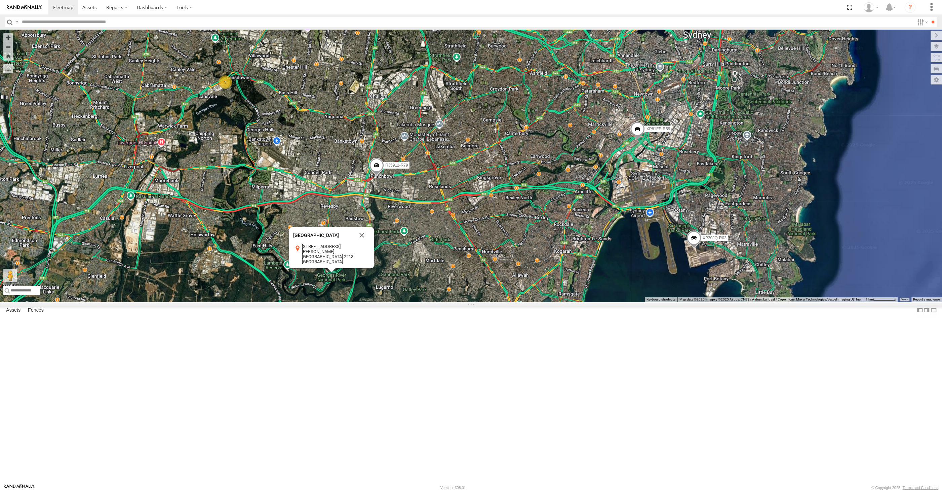
click at [506, 302] on div "XP30JQ-R03 RJ5911-R79 XP81FE-R59 5 Georges River National Park Georges River Na…" at bounding box center [471, 166] width 942 height 272
drag, startPoint x: 390, startPoint y: 361, endPoint x: 376, endPoint y: 338, distance: 27.5
click at [391, 302] on div "XP30JQ-R03 RJ5911-R79 XP81FE-R59 5 Georges River National Park Georges River Na…" at bounding box center [471, 166] width 942 height 272
click at [362, 243] on button "Close" at bounding box center [362, 235] width 16 height 16
click at [447, 302] on div "XP30JQ-R03 RJ5911-R79 XP81FE-R59 5" at bounding box center [471, 166] width 942 height 272
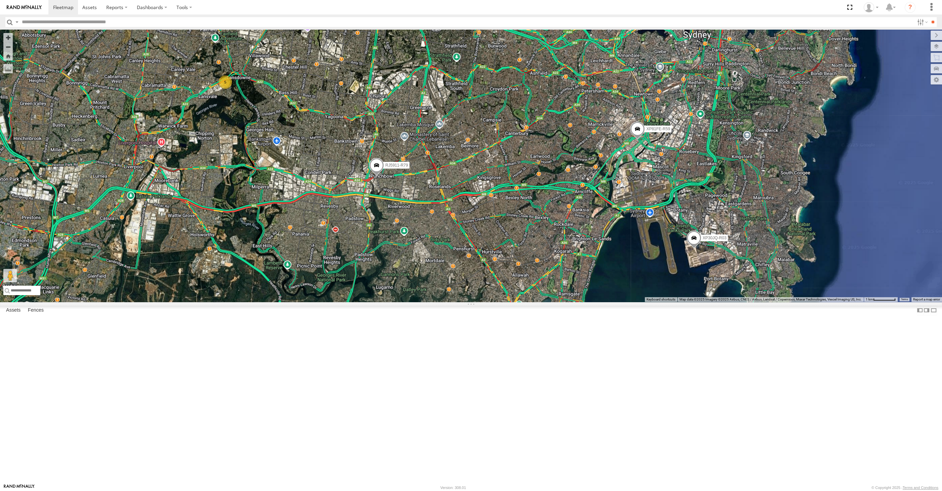
drag, startPoint x: 598, startPoint y: 382, endPoint x: 604, endPoint y: 392, distance: 12.2
click at [604, 302] on div "XP30JQ-R03 RJ5911-R79 XP81FE-R59 5" at bounding box center [471, 166] width 942 height 272
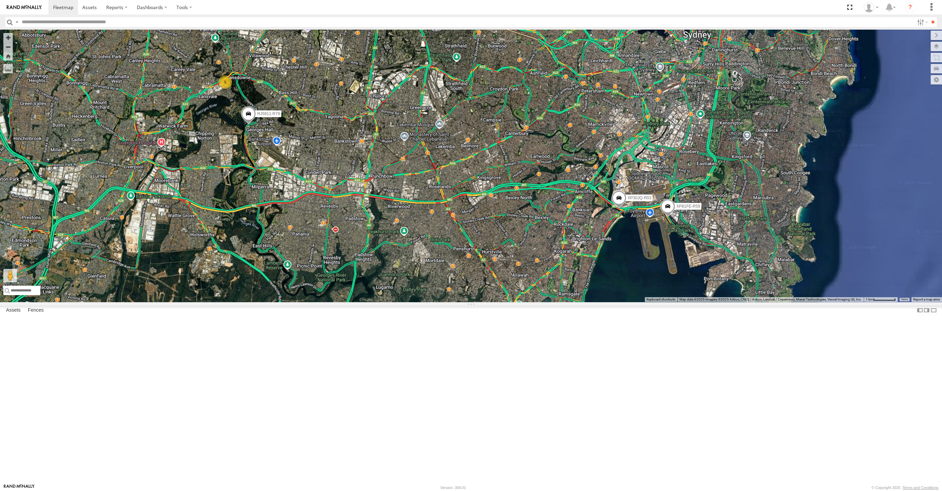
click at [436, 222] on div "XP30JQ-R03 RJ5911-R79 XP81FE-R59 5" at bounding box center [471, 166] width 942 height 272
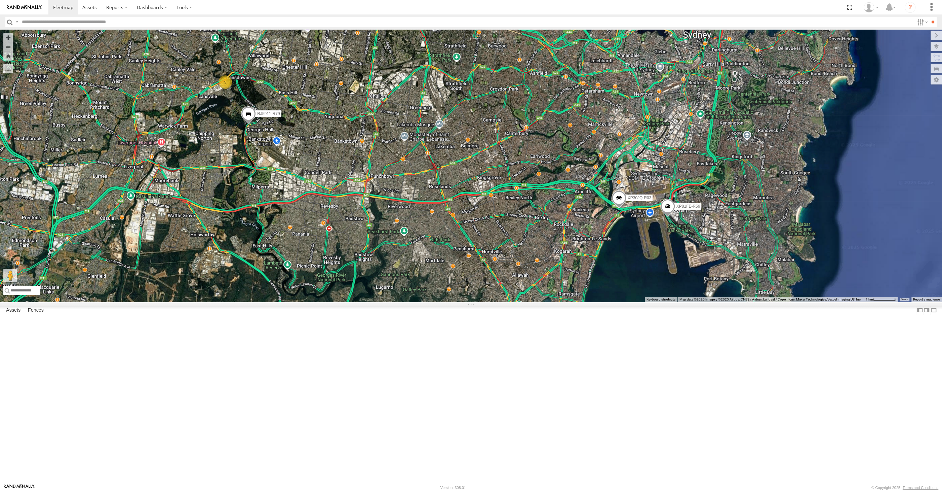
drag, startPoint x: 501, startPoint y: 316, endPoint x: 488, endPoint y: 312, distance: 13.6
click at [496, 302] on div "XP30JQ-R03 RJ5911-R79 XP81FE-R59 5" at bounding box center [471, 166] width 942 height 272
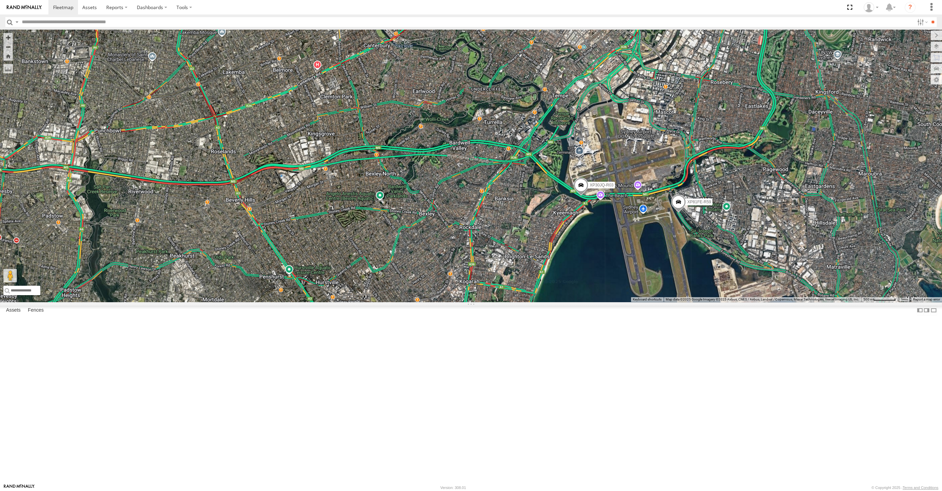
click at [680, 212] on span at bounding box center [678, 203] width 15 height 18
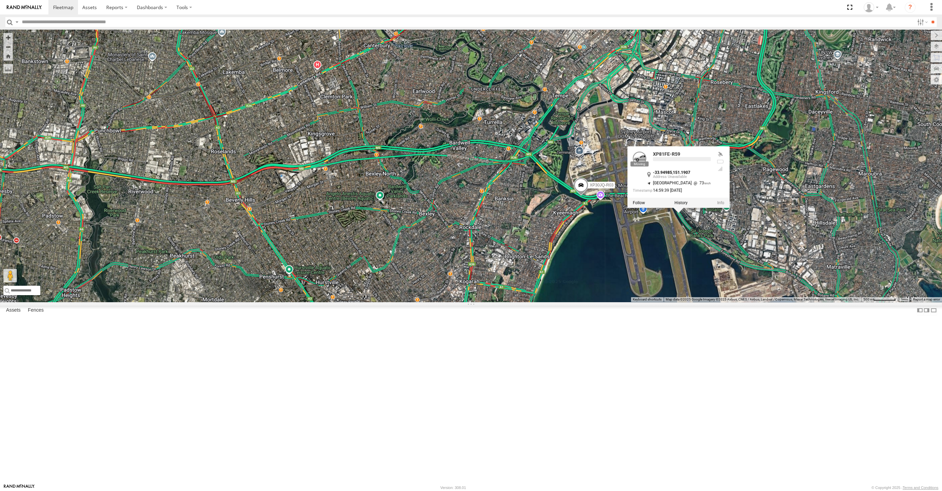
click at [671, 302] on div "XP30JQ-R03 RJ5911-R79 XP81FE-R59 XP81FE-R59 -33.94985 , 151.1907 South East 73 …" at bounding box center [471, 166] width 942 height 272
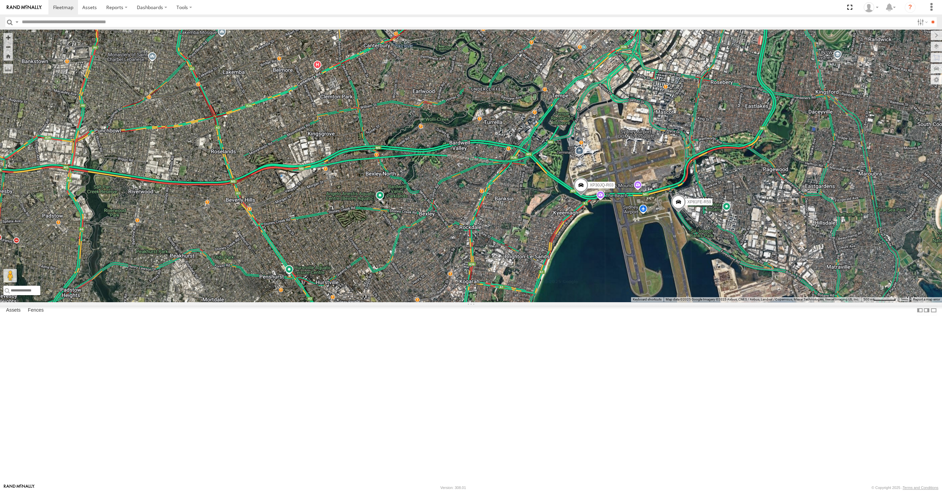
drag, startPoint x: 663, startPoint y: 368, endPoint x: 669, endPoint y: 368, distance: 6.7
click at [666, 302] on div "XP30JQ-R03 RJ5911-R79 XP81FE-R59" at bounding box center [471, 166] width 942 height 272
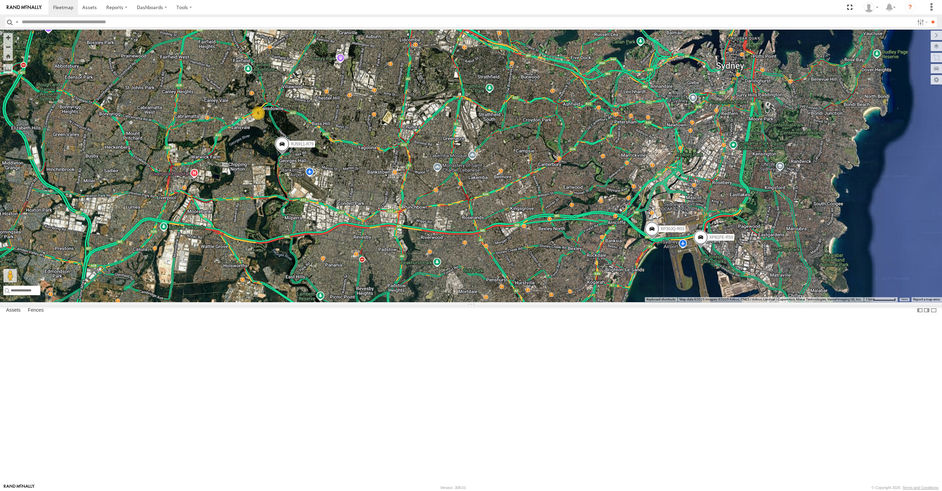
drag, startPoint x: 563, startPoint y: 377, endPoint x: 575, endPoint y: 366, distance: 15.2
click at [572, 302] on div "XP30JQ-R03 RJ5911-R79 XP81FE-R59 5" at bounding box center [471, 166] width 942 height 272
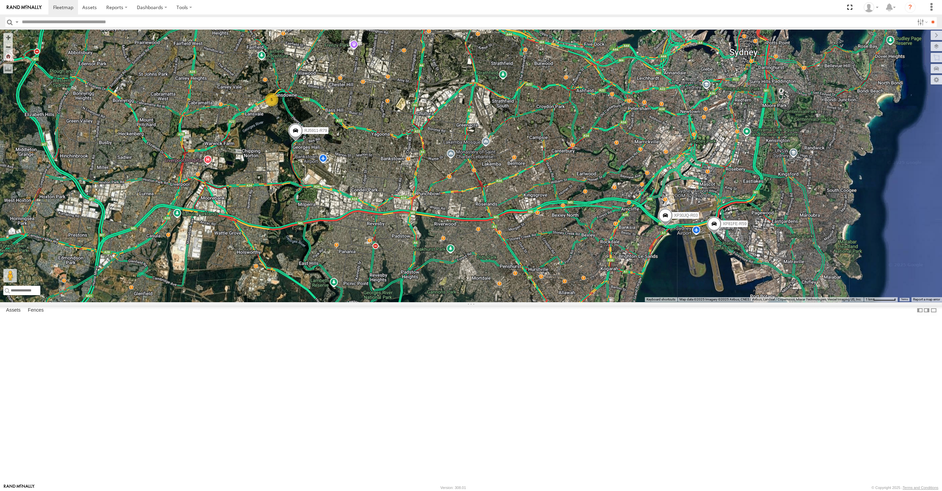
drag, startPoint x: 551, startPoint y: 378, endPoint x: 560, endPoint y: 373, distance: 9.6
click at [557, 302] on div "XP30JQ-R03 RJ5911-R79 XP81FE-R59 5" at bounding box center [471, 166] width 942 height 272
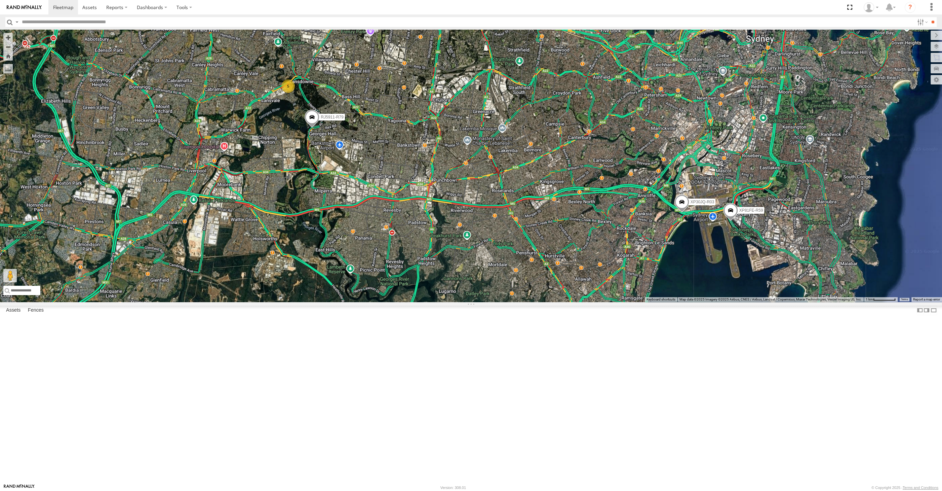
drag, startPoint x: 546, startPoint y: 379, endPoint x: 554, endPoint y: 379, distance: 7.7
click at [552, 302] on div "XP30JQ-R03 RJ5911-R79 XP81FE-R59 5" at bounding box center [471, 166] width 942 height 272
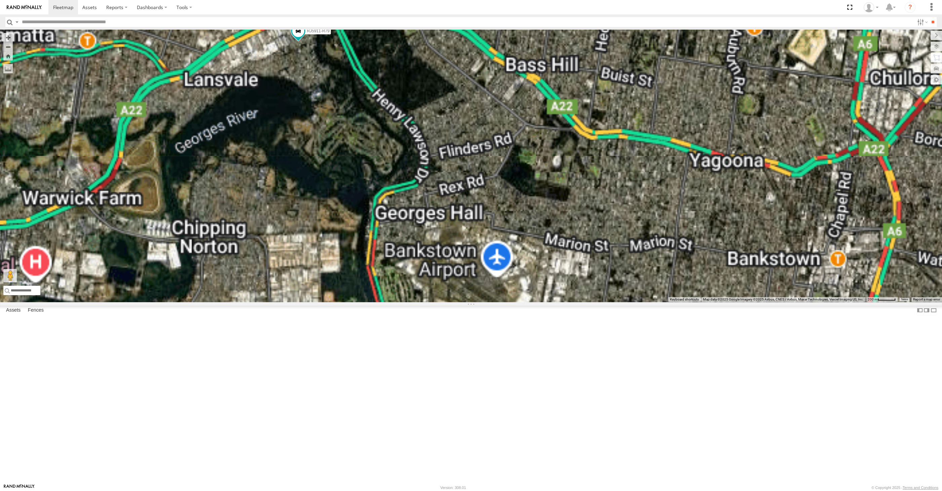
drag, startPoint x: 314, startPoint y: 168, endPoint x: 316, endPoint y: 181, distance: 13.0
click at [316, 181] on div "XP30JQ-R03 XP81FE-R59 5 RJ5911-R79" at bounding box center [471, 166] width 942 height 272
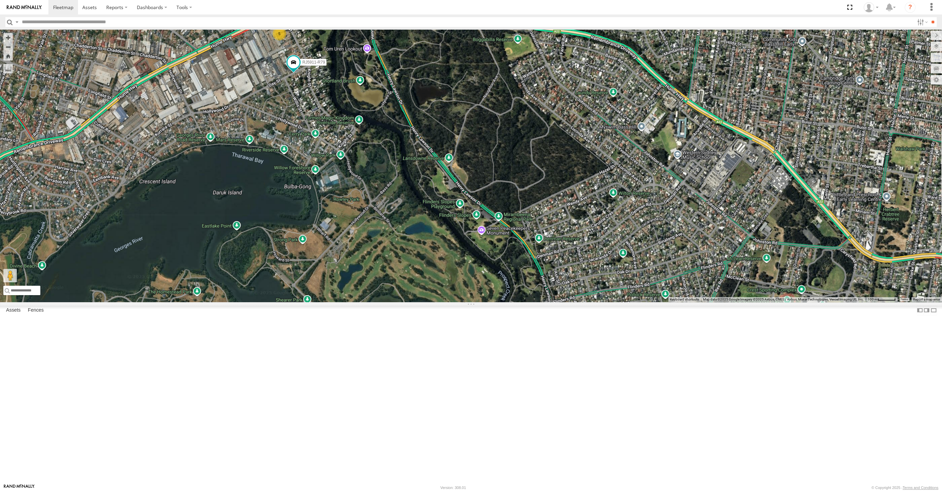
click at [488, 302] on div "XP30JQ-R03 XP81FE-R59 RJ5911-R79 5" at bounding box center [471, 166] width 942 height 272
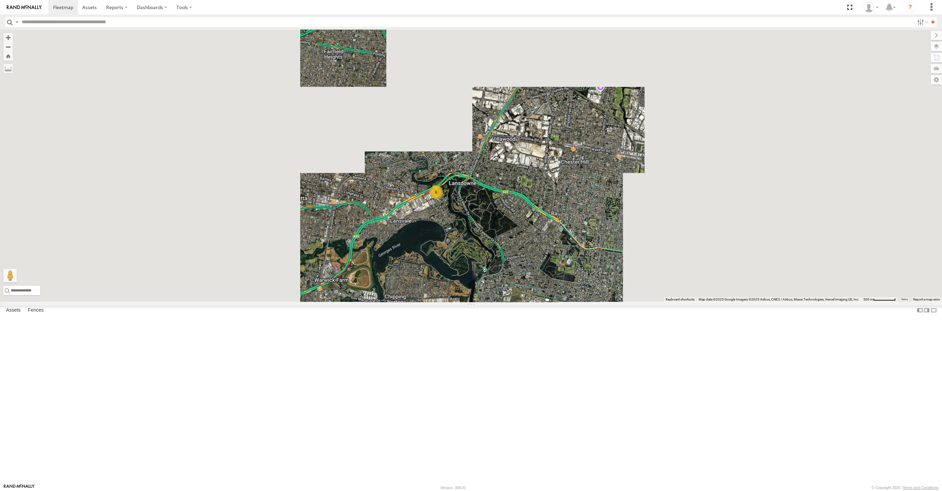
drag, startPoint x: 527, startPoint y: 394, endPoint x: 509, endPoint y: 361, distance: 38.2
click at [522, 302] on div "XP30JQ-R03 XP81FE-R59 6" at bounding box center [471, 166] width 942 height 272
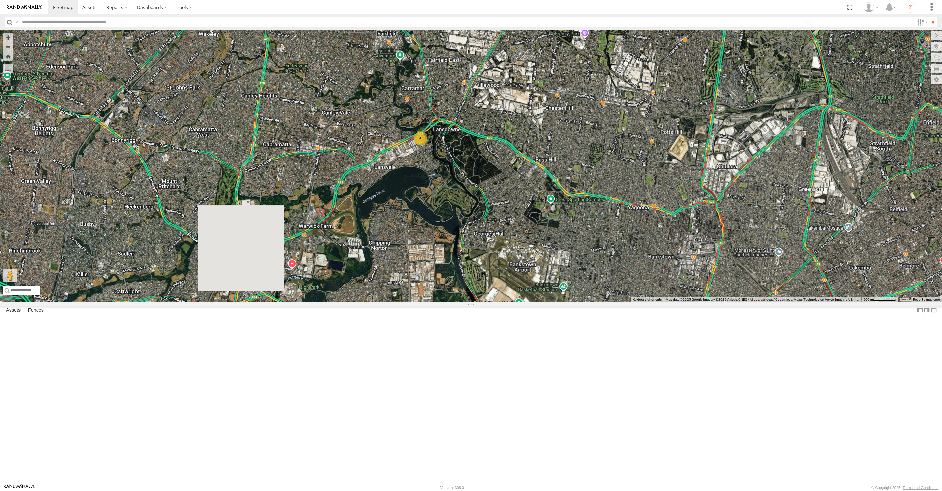
drag, startPoint x: 628, startPoint y: 368, endPoint x: 595, endPoint y: 329, distance: 51.1
click at [615, 302] on div "XP30JQ-R03 XP81FE-R59 6" at bounding box center [471, 166] width 942 height 272
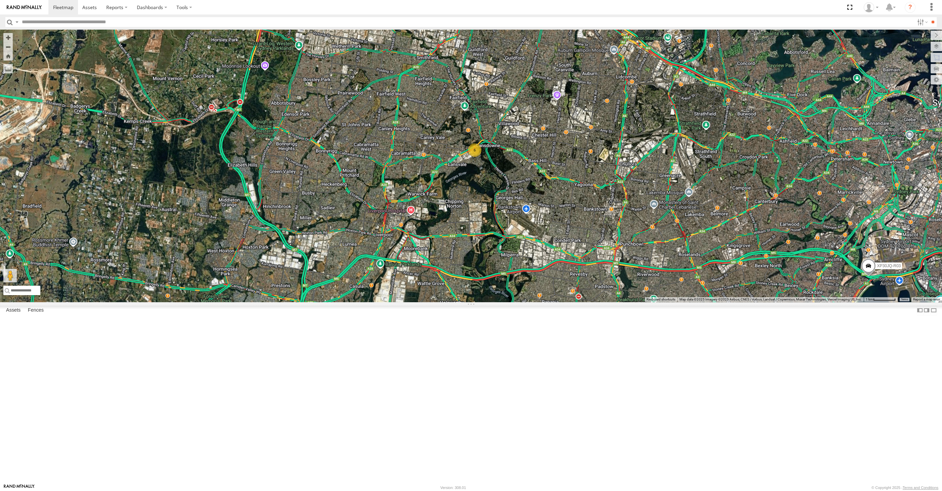
drag, startPoint x: 714, startPoint y: 305, endPoint x: 708, endPoint y: 301, distance: 7.6
click at [710, 302] on div "XP30JQ-R03 XP81FE-R59 6" at bounding box center [471, 166] width 942 height 272
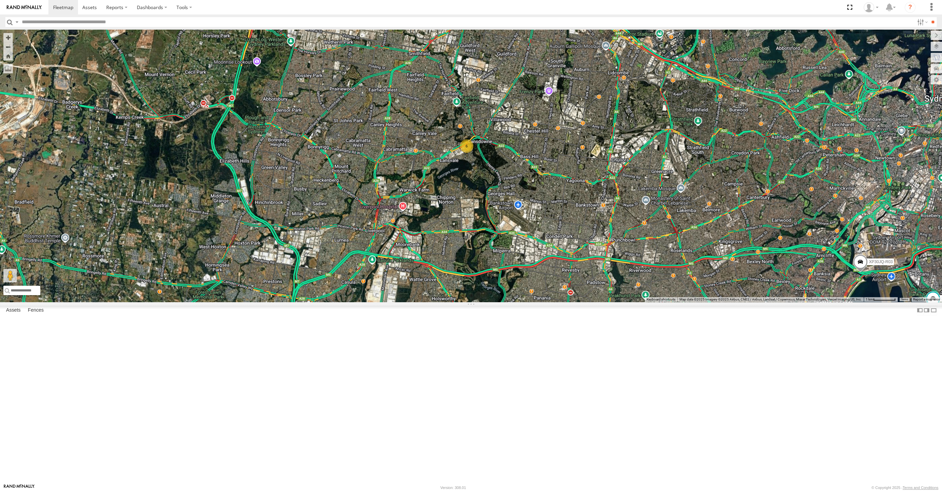
drag, startPoint x: 670, startPoint y: 332, endPoint x: 662, endPoint y: 329, distance: 9.2
click at [667, 302] on div "XP30JQ-R03 XP81FE-R59 6" at bounding box center [471, 166] width 942 height 272
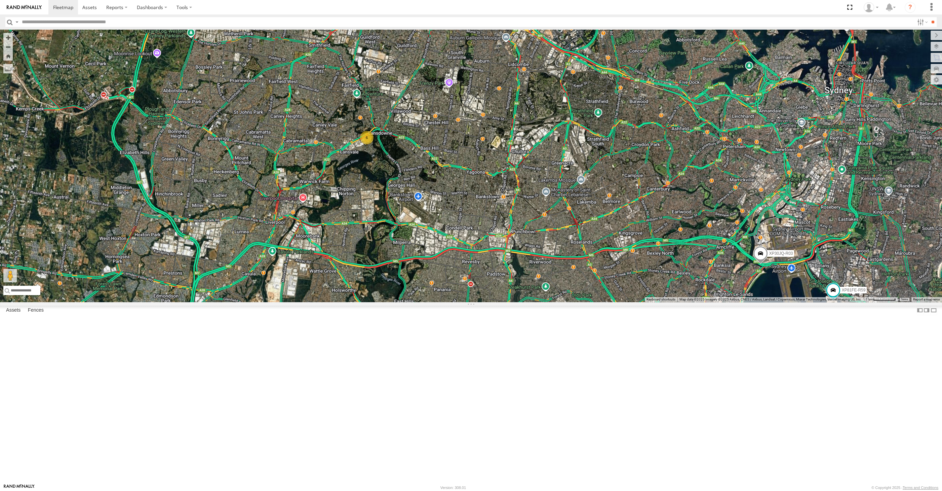
drag, startPoint x: 621, startPoint y: 334, endPoint x: 615, endPoint y: 327, distance: 9.3
click at [618, 302] on div "XP30JQ-R03 XP81FE-R59 6" at bounding box center [471, 166] width 942 height 272
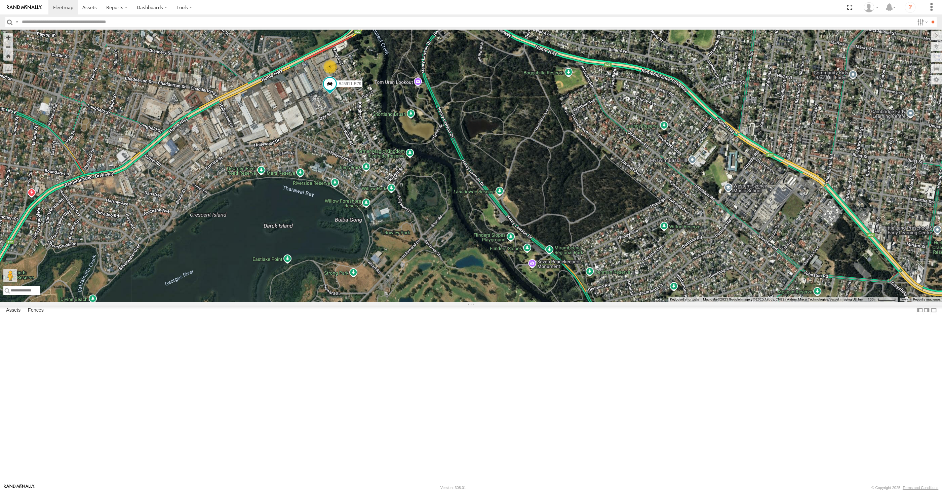
drag, startPoint x: 740, startPoint y: 374, endPoint x: 720, endPoint y: 360, distance: 24.2
click at [736, 302] on div "XP30JQ-R03 XP81FE-R59 RJ5911-R79 5" at bounding box center [471, 166] width 942 height 272
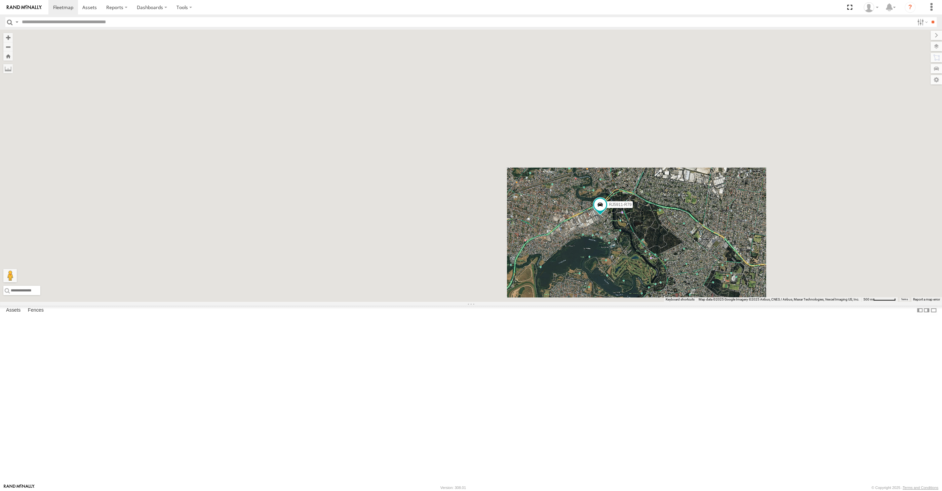
drag, startPoint x: 686, startPoint y: 376, endPoint x: 673, endPoint y: 359, distance: 21.3
click at [682, 302] on div "XP30JQ-R03 XP81FE-R59 RJ5911-R79" at bounding box center [471, 166] width 942 height 272
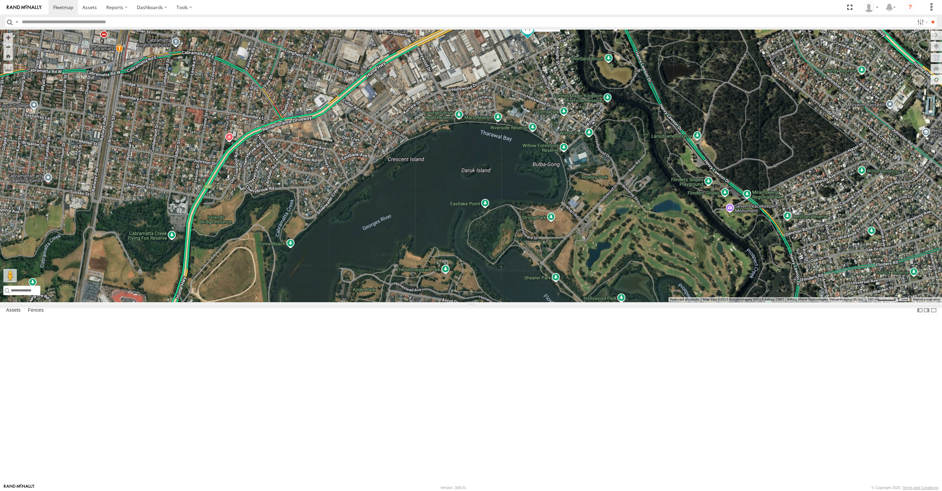
drag, startPoint x: 563, startPoint y: 216, endPoint x: 558, endPoint y: 236, distance: 20.7
click at [559, 236] on div "XP30JQ-R03 5 RJ5911-R79" at bounding box center [471, 166] width 942 height 272
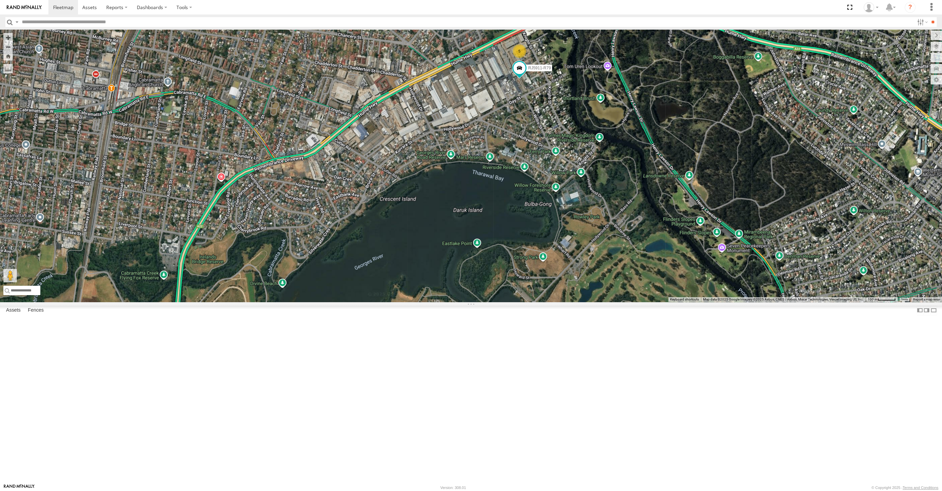
drag, startPoint x: 765, startPoint y: 411, endPoint x: 711, endPoint y: 375, distance: 64.7
click at [735, 302] on div "XP30JQ-R03 5 RJ5911-R79" at bounding box center [471, 166] width 942 height 272
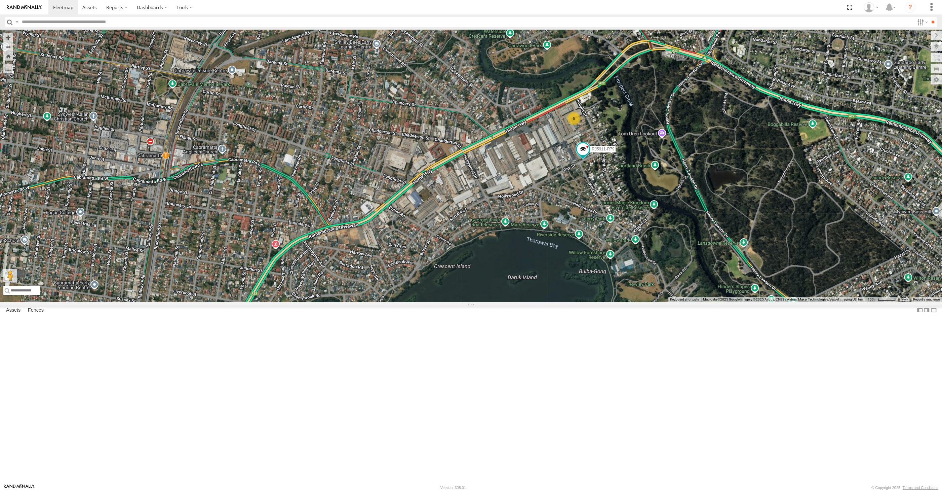
drag, startPoint x: 800, startPoint y: 342, endPoint x: 795, endPoint y: 339, distance: 5.7
click at [795, 302] on div "RJ5911-R79 5" at bounding box center [471, 166] width 942 height 272
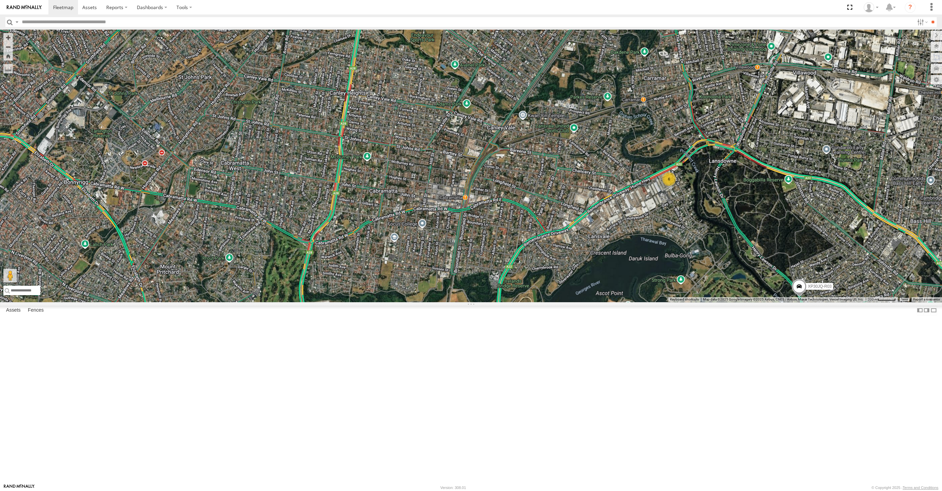
drag, startPoint x: 646, startPoint y: 397, endPoint x: 552, endPoint y: 315, distance: 124.6
click at [579, 302] on div "XP30JQ-R03 6" at bounding box center [471, 166] width 942 height 272
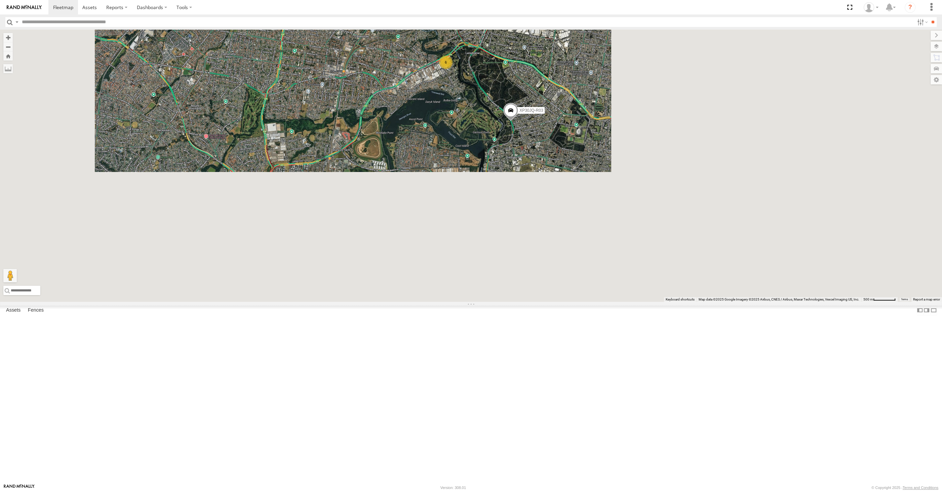
drag, startPoint x: 624, startPoint y: 359, endPoint x: 583, endPoint y: 372, distance: 43.2
click at [595, 302] on div "XP30JQ-R03 6" at bounding box center [471, 166] width 942 height 272
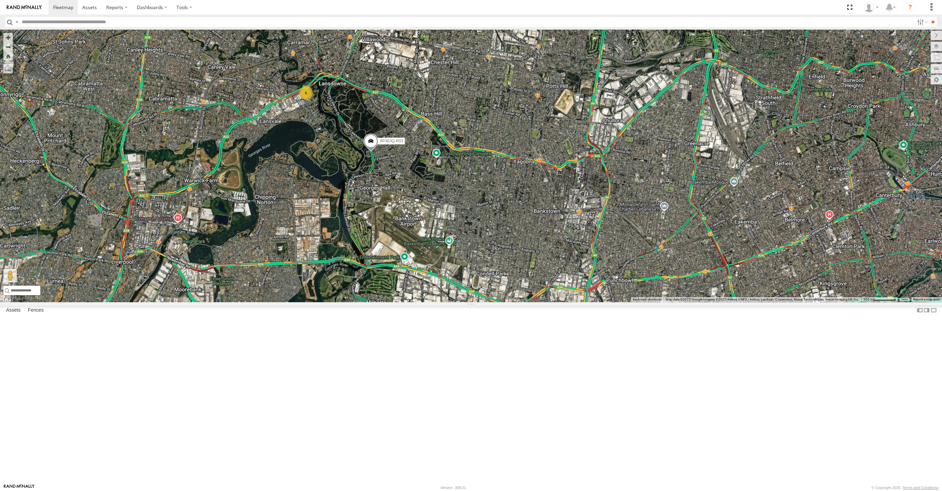
drag, startPoint x: 529, startPoint y: 355, endPoint x: 512, endPoint y: 353, distance: 17.0
click at [524, 302] on div "XP30JQ-R03 6" at bounding box center [471, 166] width 942 height 272
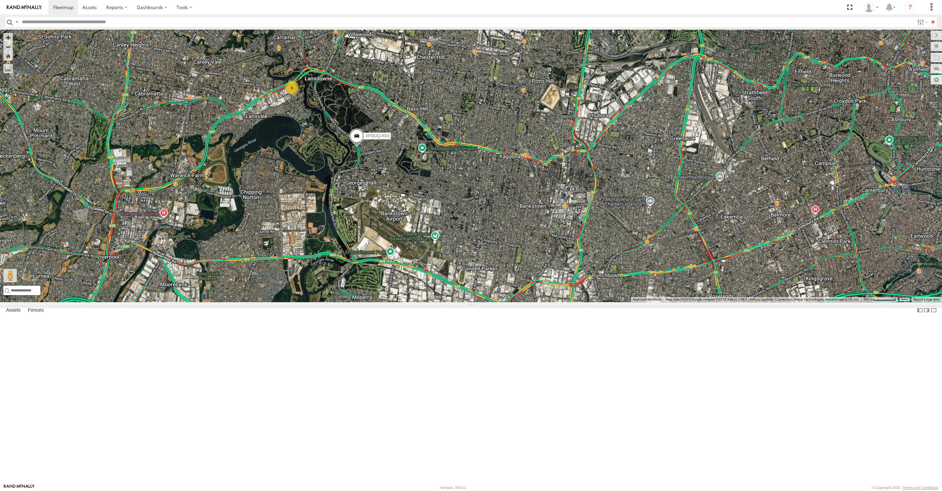
drag, startPoint x: 564, startPoint y: 379, endPoint x: 559, endPoint y: 374, distance: 7.4
click at [560, 302] on div "XP30JQ-R03 6" at bounding box center [471, 166] width 942 height 272
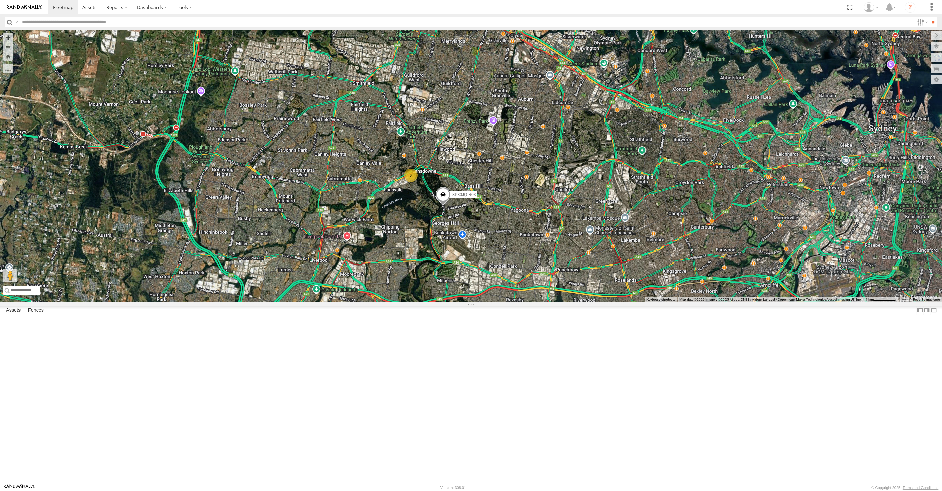
drag, startPoint x: 471, startPoint y: 363, endPoint x: 468, endPoint y: 360, distance: 4.0
click at [467, 302] on div "XP30JQ-R03 6 XP81FE-R59" at bounding box center [471, 166] width 942 height 272
